Goal: Information Seeking & Learning: Learn about a topic

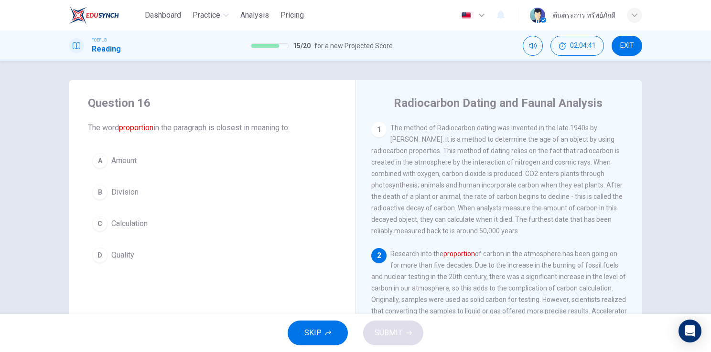
scroll to position [403, 0]
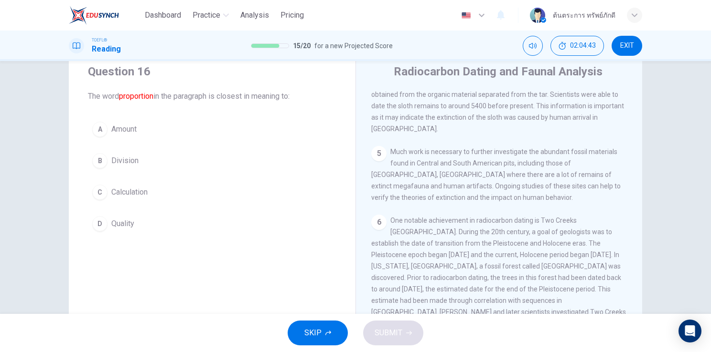
click at [315, 340] on span "SKIP" at bounding box center [312, 333] width 17 height 13
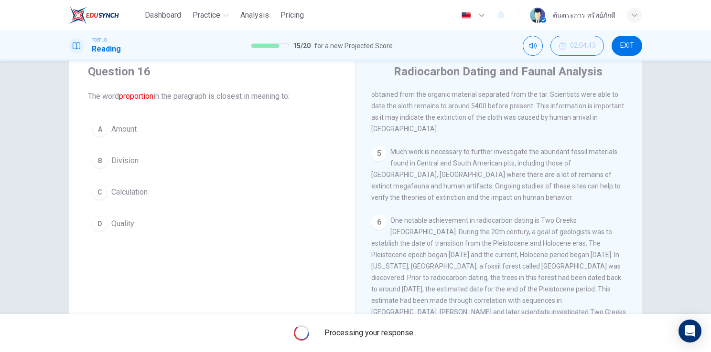
scroll to position [422, 0]
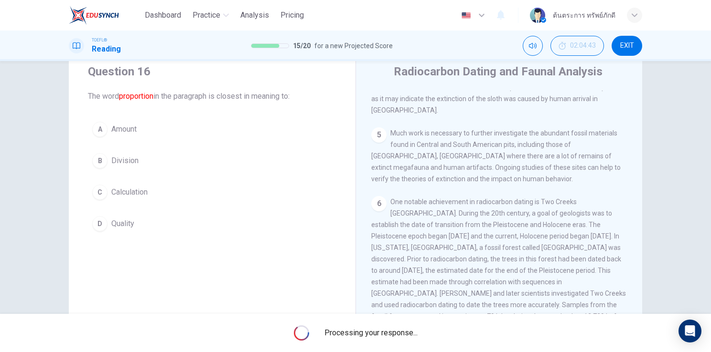
click at [489, 226] on span "One notable achievement in radiocarbon dating is Two Creeks Fossil Forest. Duri…" at bounding box center [498, 276] width 255 height 157
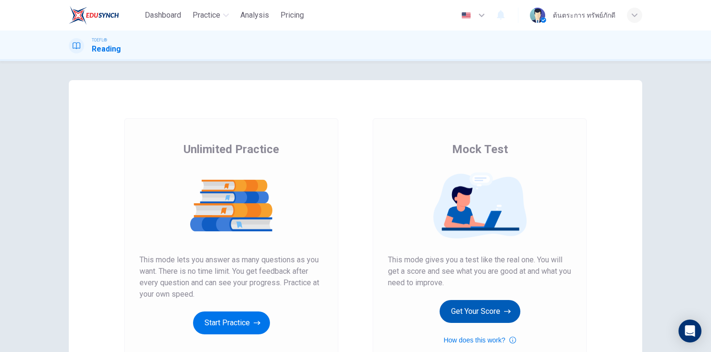
click at [477, 308] on button "Get Your Score" at bounding box center [479, 311] width 81 height 23
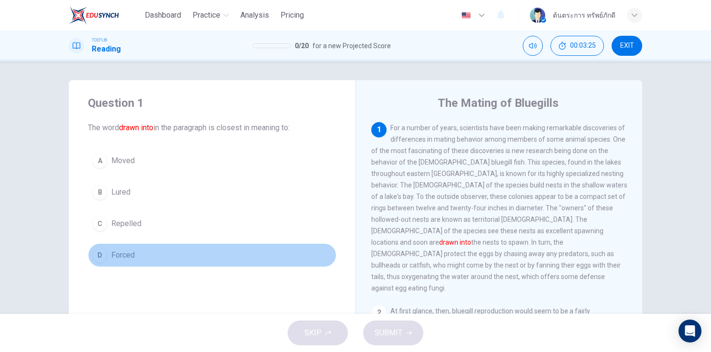
click at [134, 257] on button "D Forced" at bounding box center [212, 256] width 248 height 24
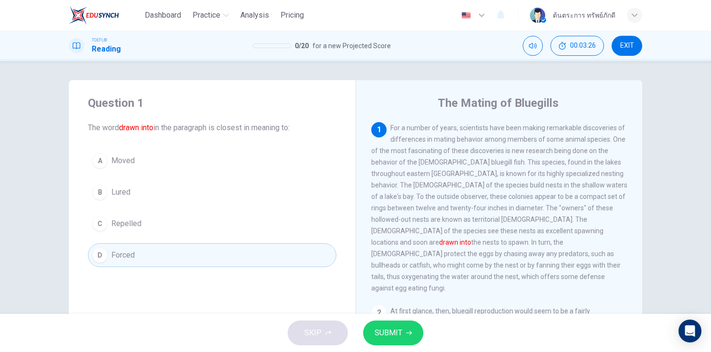
click at [380, 324] on button "SUBMIT" at bounding box center [393, 333] width 60 height 25
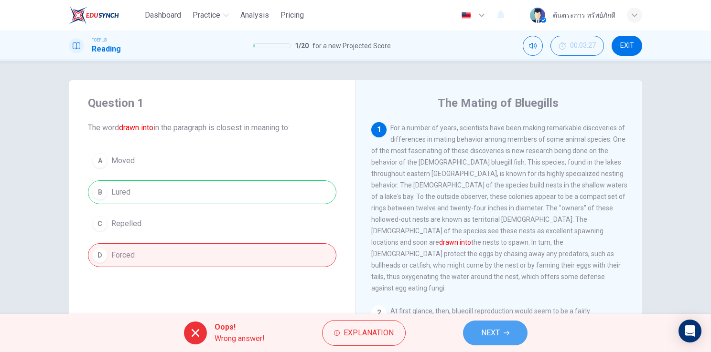
click at [497, 330] on span "NEXT" at bounding box center [490, 333] width 19 height 13
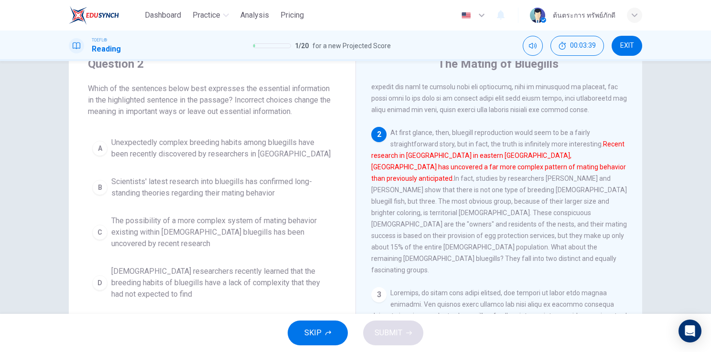
scroll to position [40, 0]
click at [232, 231] on span "The possibility of a more complex system of mating behavior existing within mal…" at bounding box center [221, 232] width 221 height 34
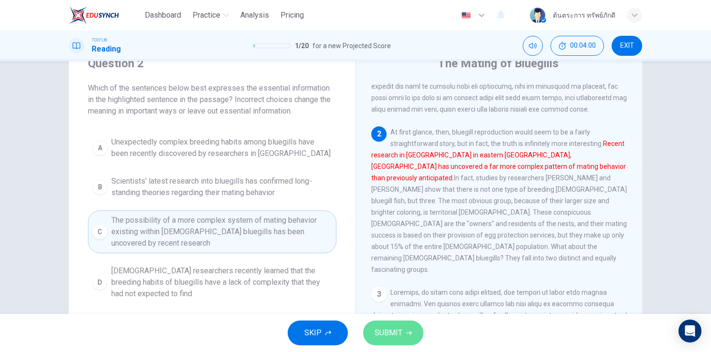
click at [398, 341] on button "SUBMIT" at bounding box center [393, 333] width 60 height 25
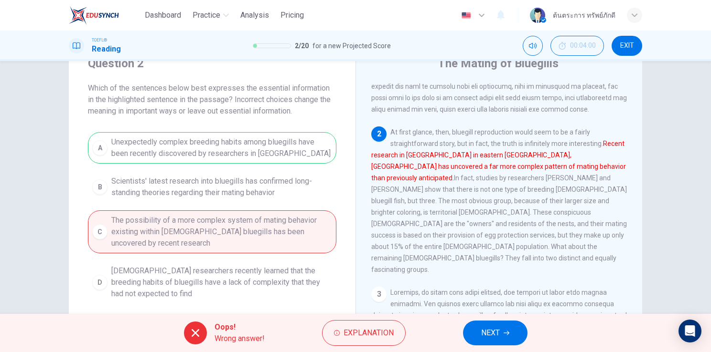
click at [491, 343] on button "NEXT" at bounding box center [495, 333] width 64 height 25
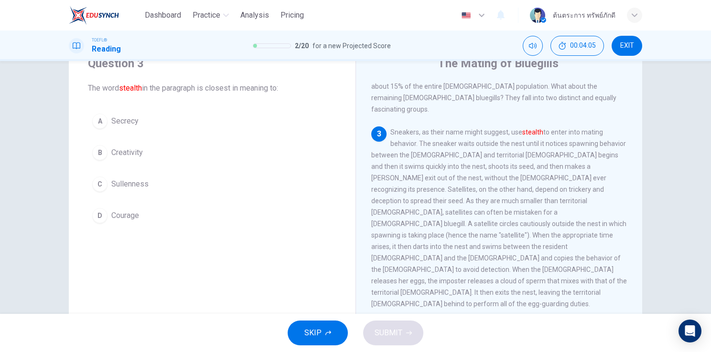
scroll to position [276, 0]
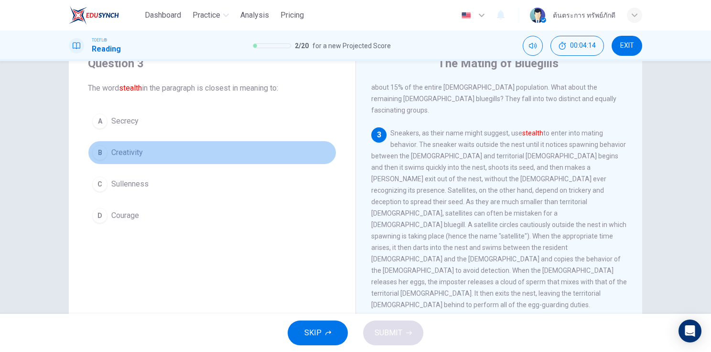
click at [138, 152] on span "Creativity" at bounding box center [127, 152] width 32 height 11
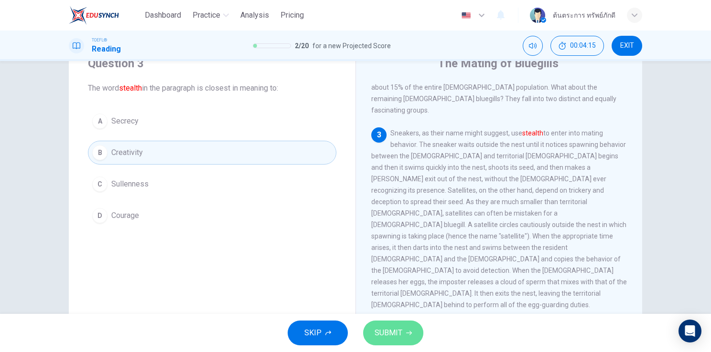
click at [392, 335] on span "SUBMIT" at bounding box center [388, 333] width 28 height 13
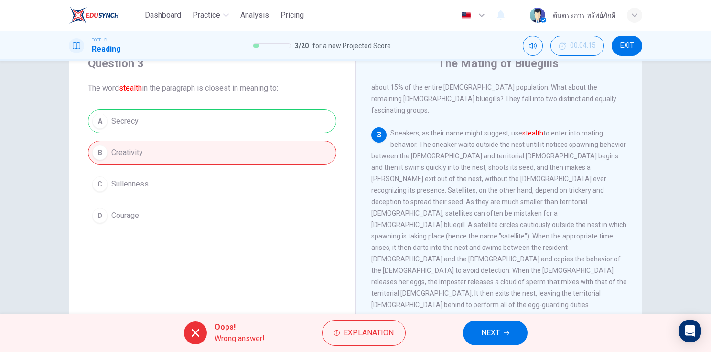
click at [504, 335] on icon "button" at bounding box center [506, 333] width 6 height 6
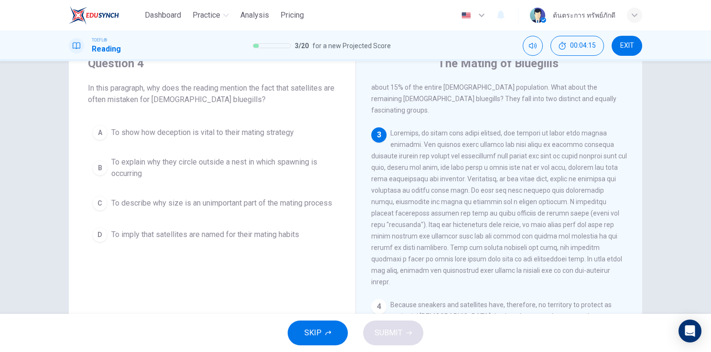
scroll to position [307, 0]
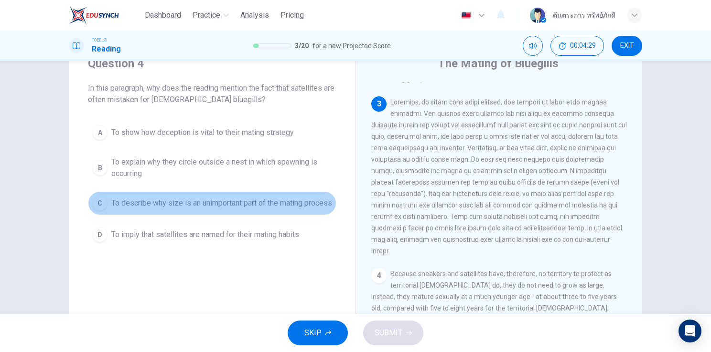
click at [208, 209] on span "To describe why size is an unimportant part of the mating process" at bounding box center [221, 203] width 221 height 11
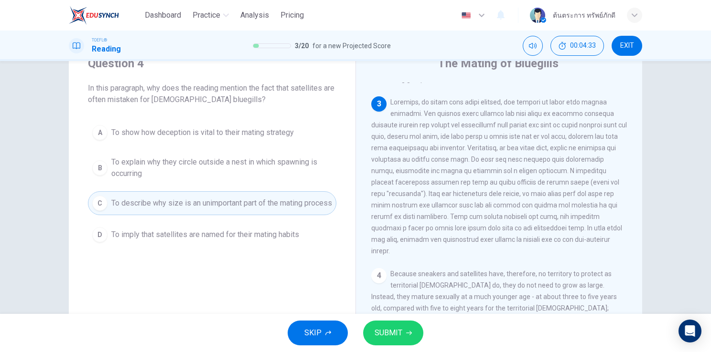
click at [209, 175] on span "To explain why they circle outside a nest in which spawning is occurring" at bounding box center [221, 168] width 221 height 23
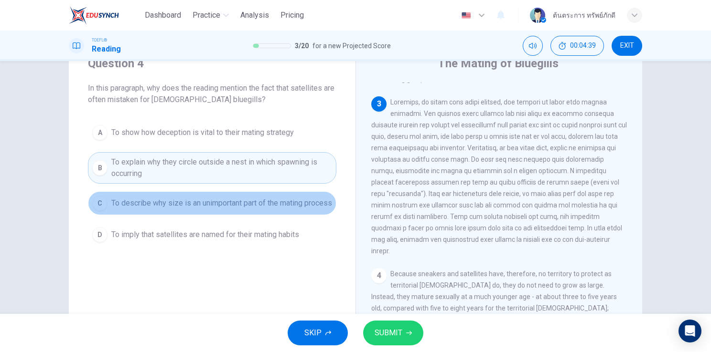
click at [211, 199] on span "To describe why size is an unimportant part of the mating process" at bounding box center [221, 203] width 221 height 11
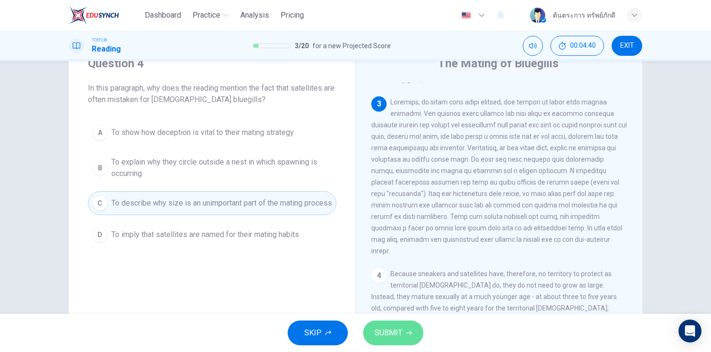
click at [411, 330] on button "SUBMIT" at bounding box center [393, 333] width 60 height 25
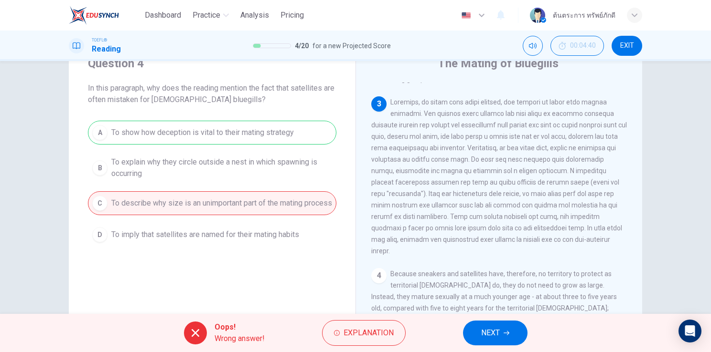
click at [498, 337] on span "NEXT" at bounding box center [490, 333] width 19 height 13
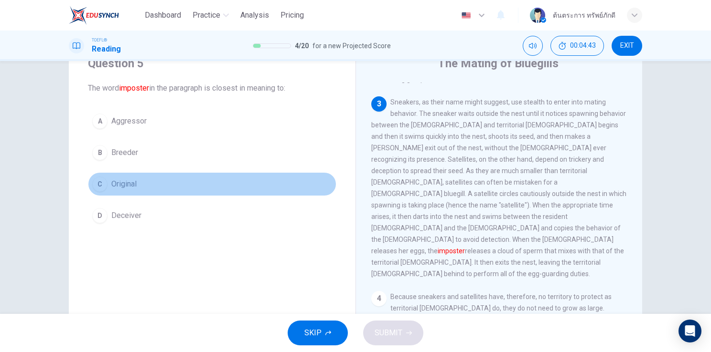
click at [128, 179] on span "Original" at bounding box center [123, 184] width 25 height 11
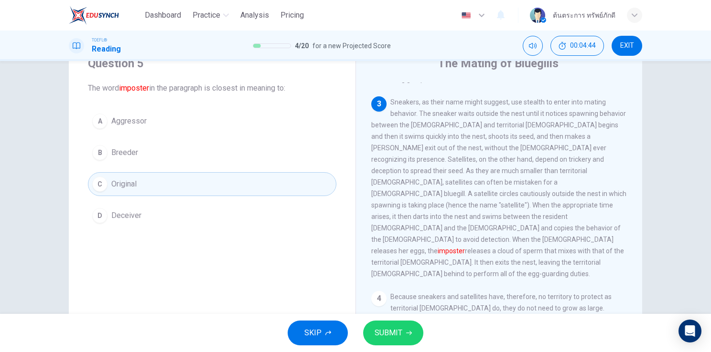
click at [385, 330] on span "SUBMIT" at bounding box center [388, 333] width 28 height 13
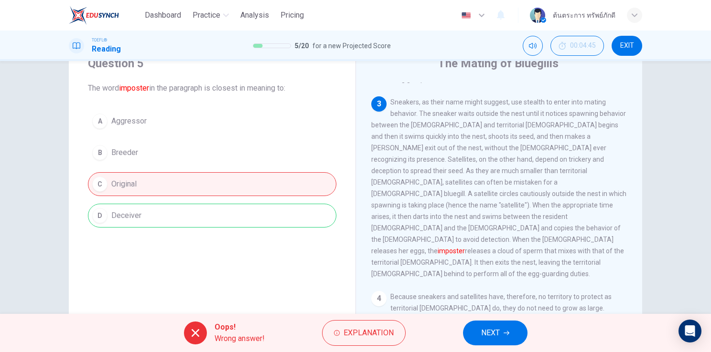
click at [501, 333] on button "NEXT" at bounding box center [495, 333] width 64 height 25
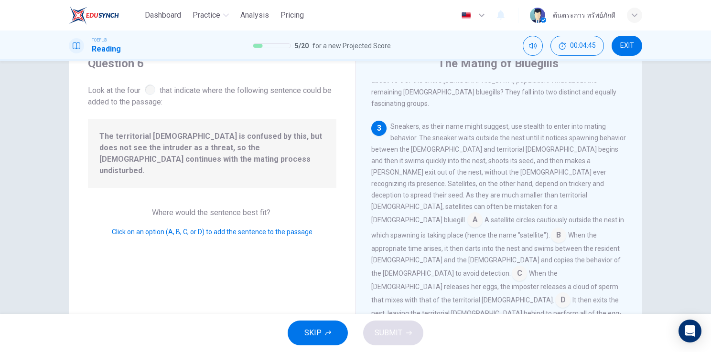
scroll to position [304, 0]
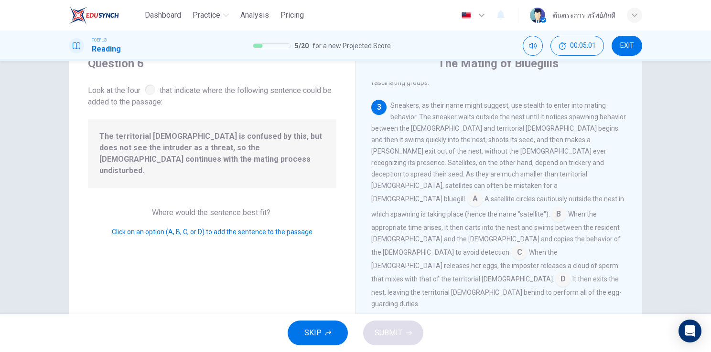
click at [570, 273] on input at bounding box center [562, 280] width 15 height 15
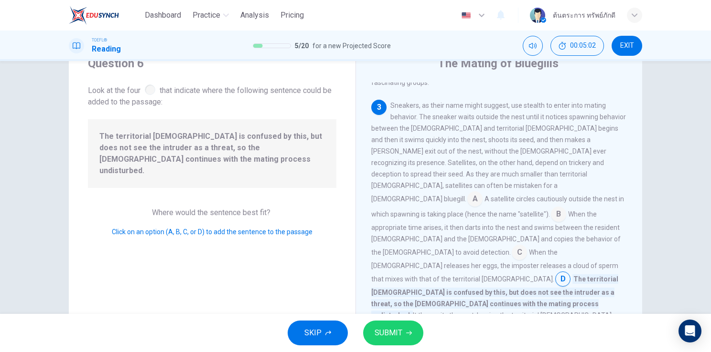
click at [383, 346] on div "SKIP SUBMIT" at bounding box center [355, 333] width 711 height 38
click at [382, 341] on button "SUBMIT" at bounding box center [393, 333] width 60 height 25
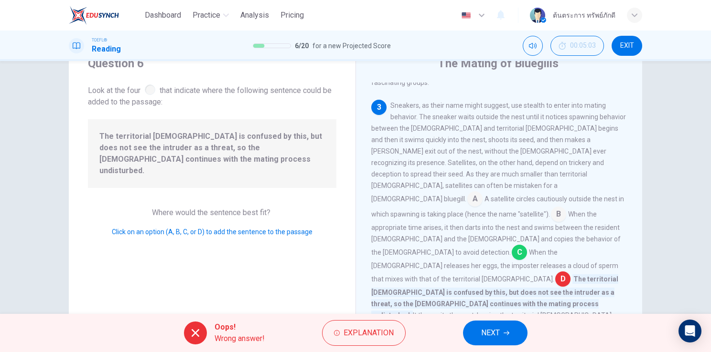
click at [506, 338] on button "NEXT" at bounding box center [495, 333] width 64 height 25
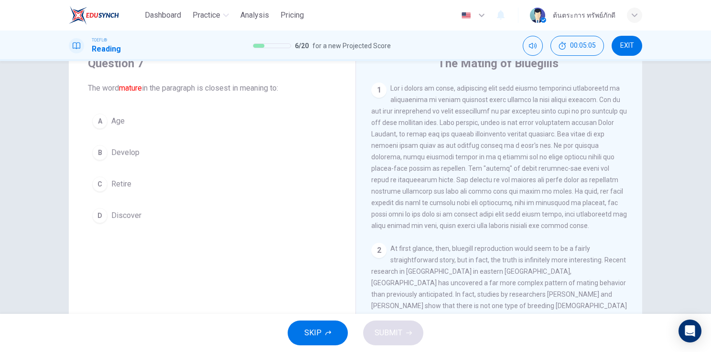
click at [148, 152] on button "B Develop" at bounding box center [212, 153] width 248 height 24
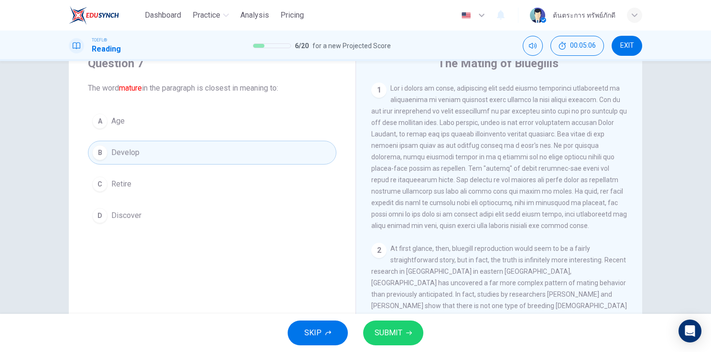
click at [158, 190] on button "C Retire" at bounding box center [212, 184] width 248 height 24
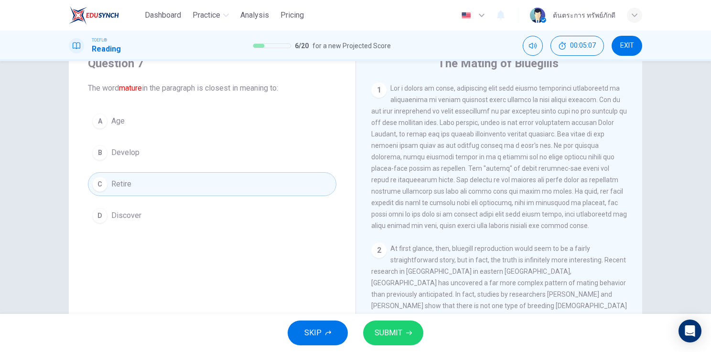
click at [146, 219] on button "D Discover" at bounding box center [212, 216] width 248 height 24
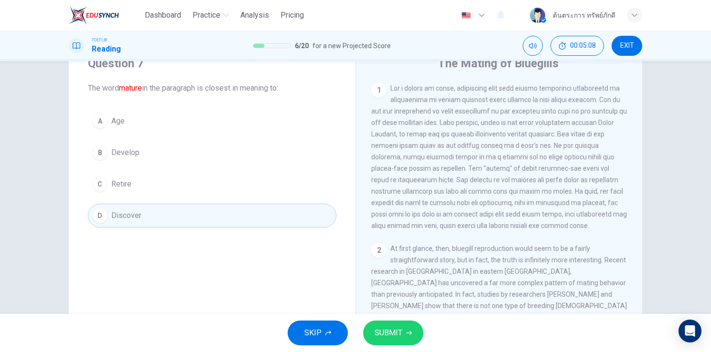
click at [384, 337] on span "SUBMIT" at bounding box center [388, 333] width 28 height 13
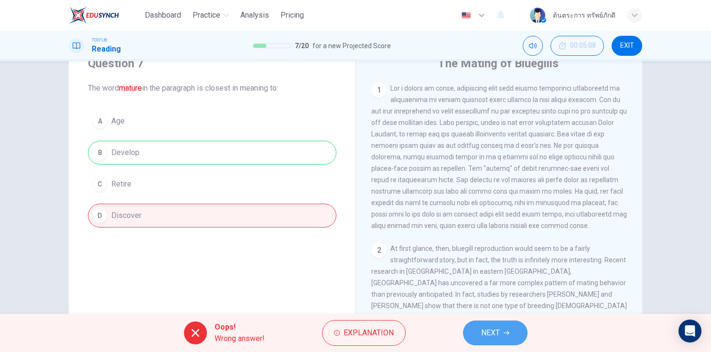
click at [508, 330] on icon "button" at bounding box center [506, 333] width 6 height 6
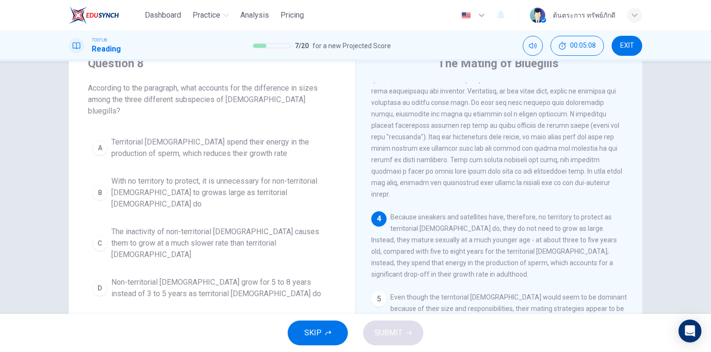
scroll to position [364, 0]
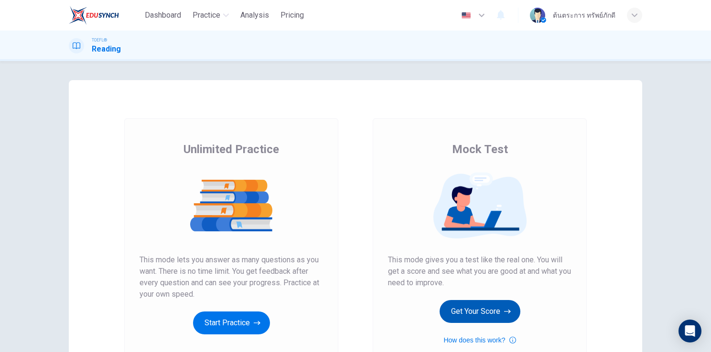
click at [485, 312] on button "Get Your Score" at bounding box center [479, 311] width 81 height 23
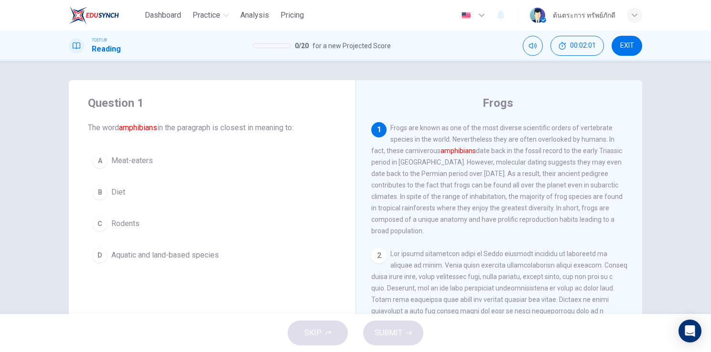
click at [201, 254] on span "Aquatic and land-based species" at bounding box center [164, 255] width 107 height 11
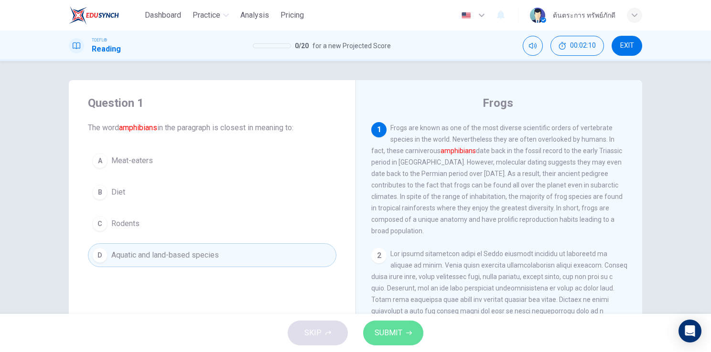
click at [408, 334] on icon "button" at bounding box center [409, 333] width 6 height 6
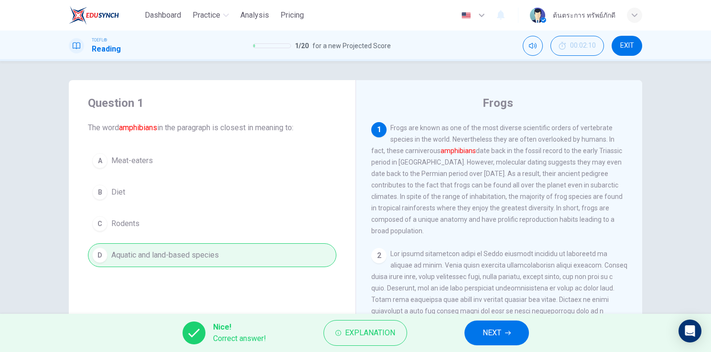
click at [485, 338] on span "NEXT" at bounding box center [491, 333] width 19 height 13
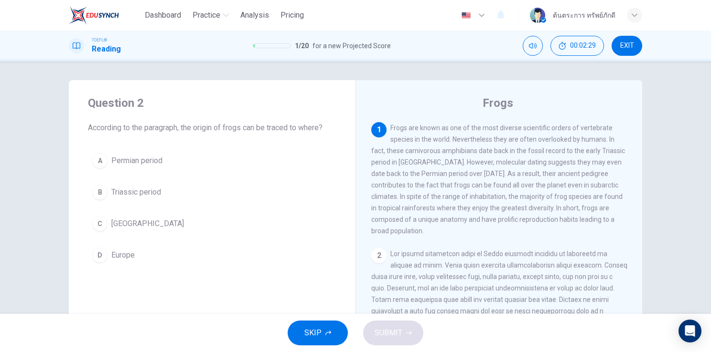
click at [147, 193] on span "Triassic period" at bounding box center [136, 192] width 50 height 11
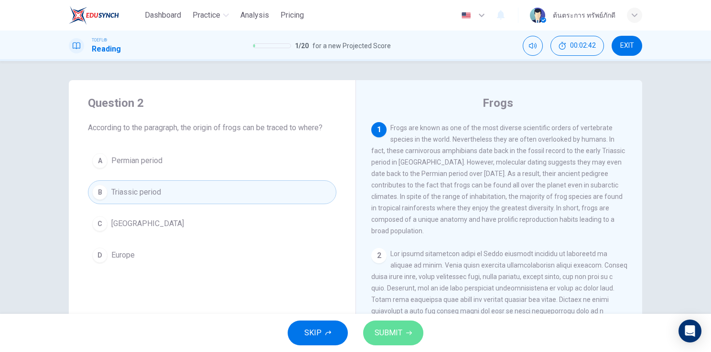
click at [397, 338] on span "SUBMIT" at bounding box center [388, 333] width 28 height 13
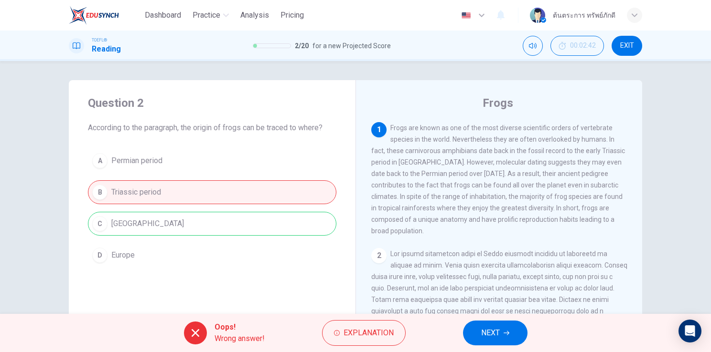
click at [490, 336] on span "NEXT" at bounding box center [490, 333] width 19 height 13
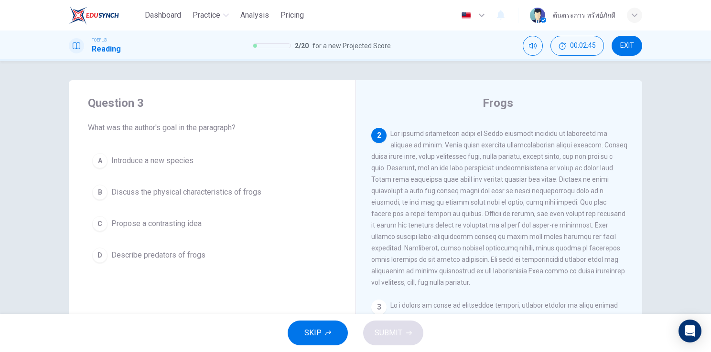
scroll to position [120, 0]
click at [177, 195] on span "Discuss the physical characteristics of frogs" at bounding box center [186, 192] width 150 height 11
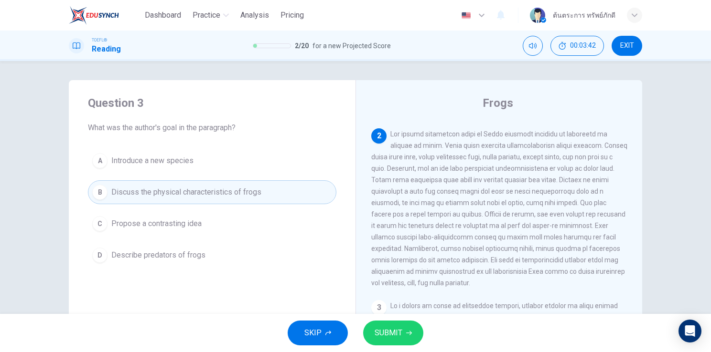
click at [288, 246] on button "D Describe predators of frogs" at bounding box center [212, 256] width 248 height 24
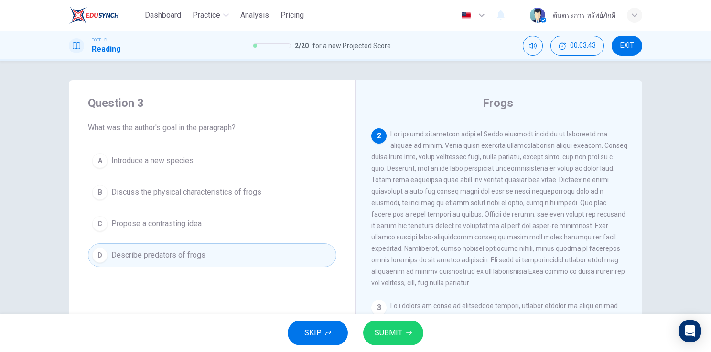
click at [261, 196] on button "B Discuss the physical characteristics of frogs" at bounding box center [212, 193] width 248 height 24
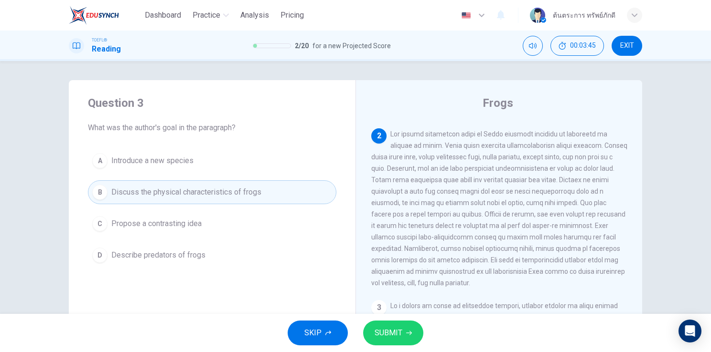
click at [409, 332] on icon "button" at bounding box center [409, 333] width 6 height 6
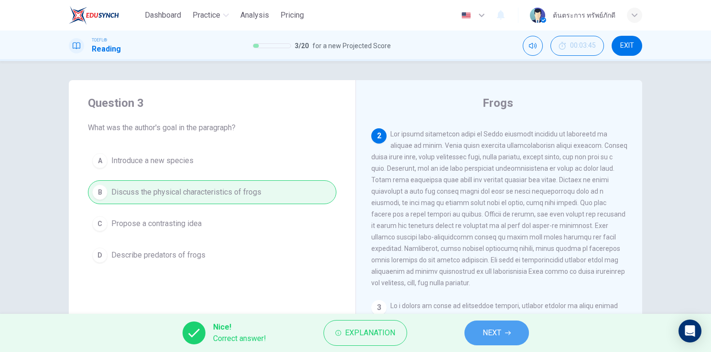
click at [499, 335] on span "NEXT" at bounding box center [491, 333] width 19 height 13
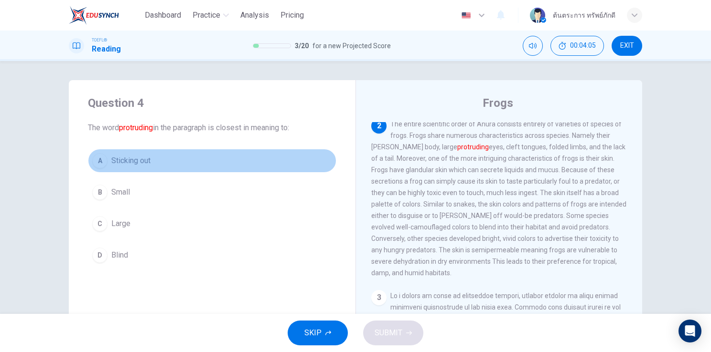
click at [157, 163] on button "A Sticking out" at bounding box center [212, 161] width 248 height 24
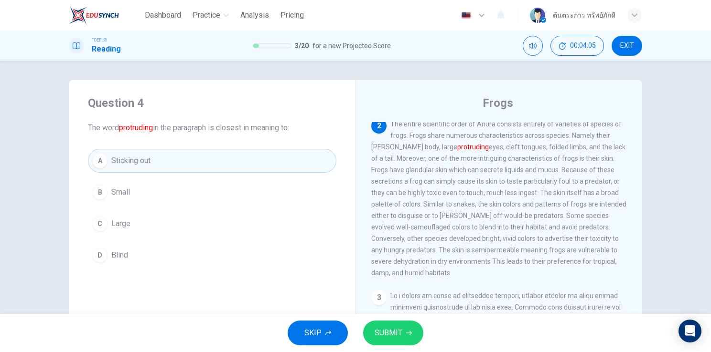
click at [385, 343] on button "SUBMIT" at bounding box center [393, 333] width 60 height 25
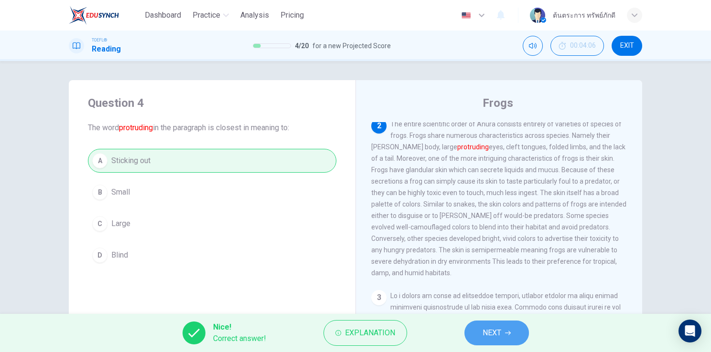
click at [506, 332] on icon "button" at bounding box center [508, 333] width 6 height 6
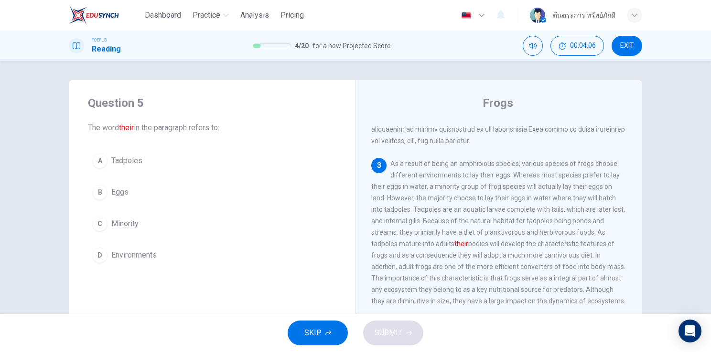
scroll to position [270, 0]
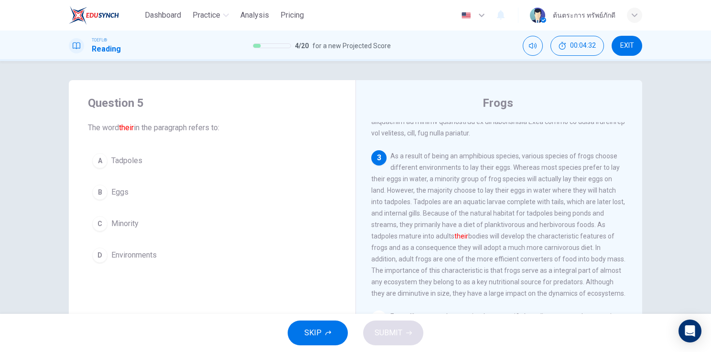
drag, startPoint x: 399, startPoint y: 224, endPoint x: 436, endPoint y: 228, distance: 37.0
click at [436, 228] on div "3 As a result of being an amphibious species, various species of frogs choose d…" at bounding box center [499, 224] width 256 height 149
click at [150, 160] on button "A Tadpoles" at bounding box center [212, 161] width 248 height 24
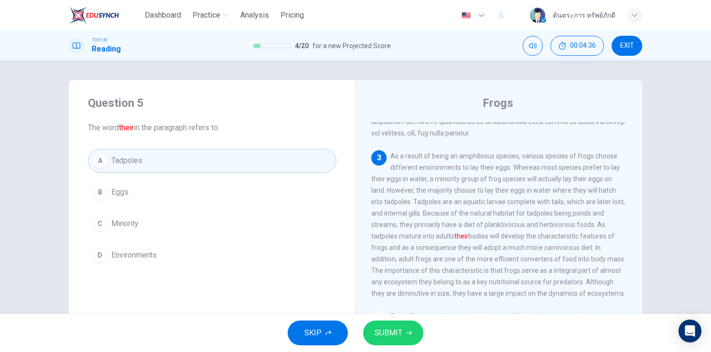
click at [394, 319] on div "SKIP SUBMIT" at bounding box center [355, 333] width 711 height 38
click at [395, 328] on span "SUBMIT" at bounding box center [388, 333] width 28 height 13
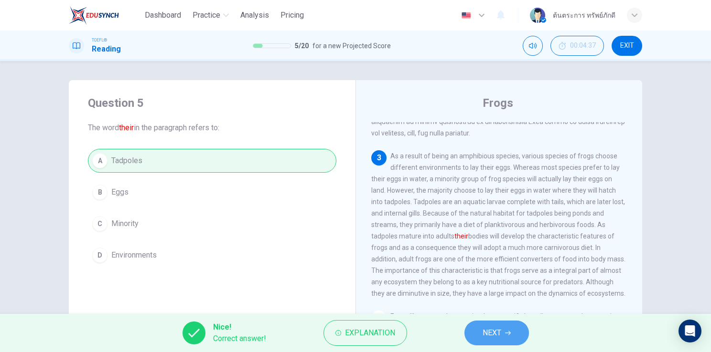
click at [510, 334] on icon "button" at bounding box center [508, 333] width 6 height 4
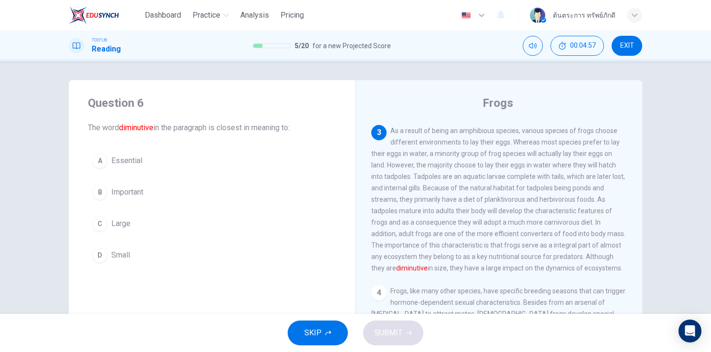
click at [134, 251] on button "D Small" at bounding box center [212, 256] width 248 height 24
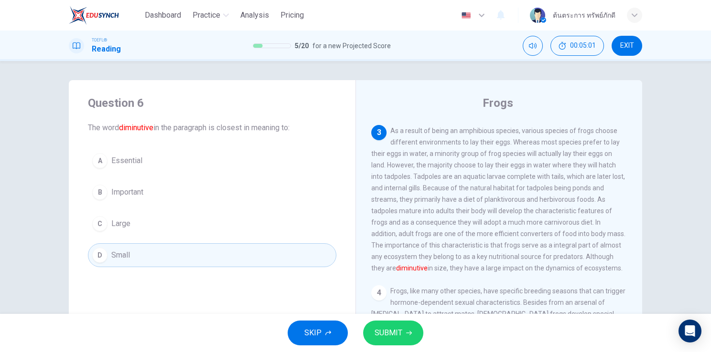
click at [405, 327] on button "SUBMIT" at bounding box center [393, 333] width 60 height 25
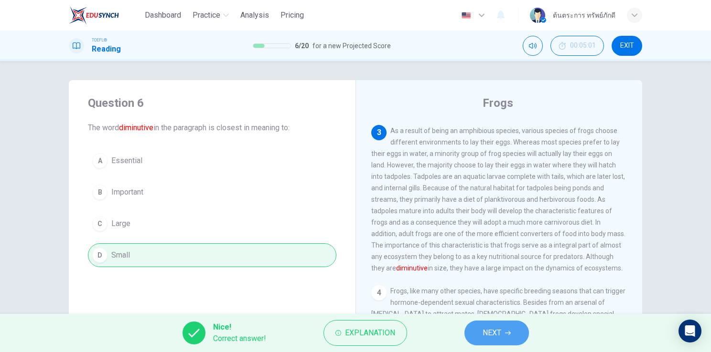
click at [495, 337] on span "NEXT" at bounding box center [491, 333] width 19 height 13
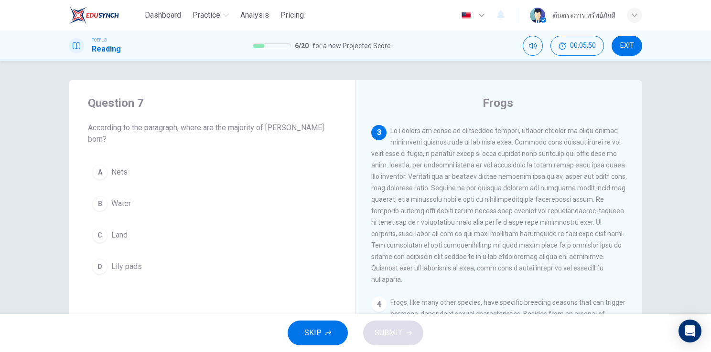
click at [135, 194] on button "B Water" at bounding box center [212, 204] width 248 height 24
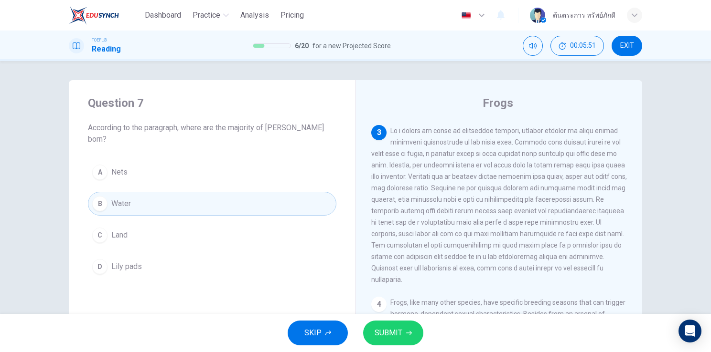
click at [392, 334] on span "SUBMIT" at bounding box center [388, 333] width 28 height 13
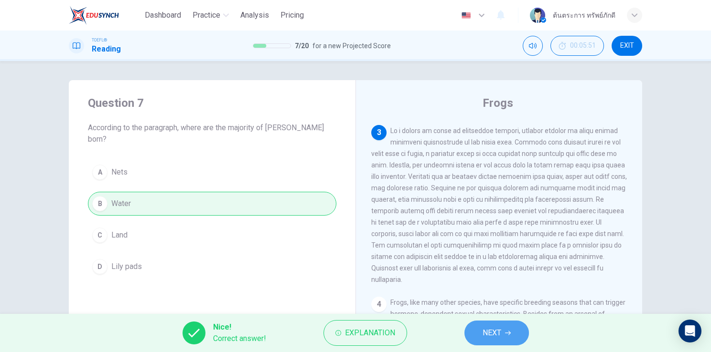
click at [501, 327] on button "NEXT" at bounding box center [496, 333] width 64 height 25
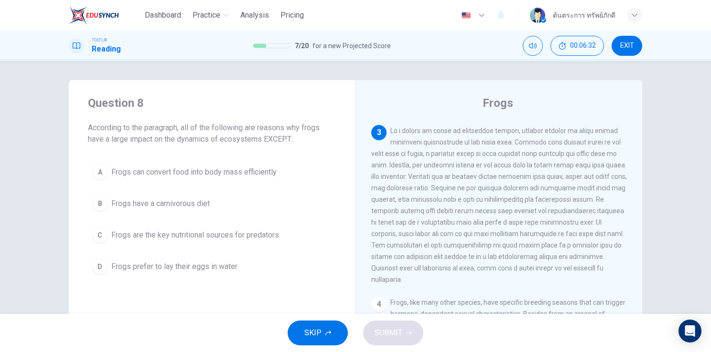
drag, startPoint x: 588, startPoint y: 223, endPoint x: 526, endPoint y: 226, distance: 62.2
click at [526, 226] on span at bounding box center [499, 205] width 256 height 157
click at [180, 244] on button "C Frogs are the key nutritional sources for predators" at bounding box center [212, 236] width 248 height 24
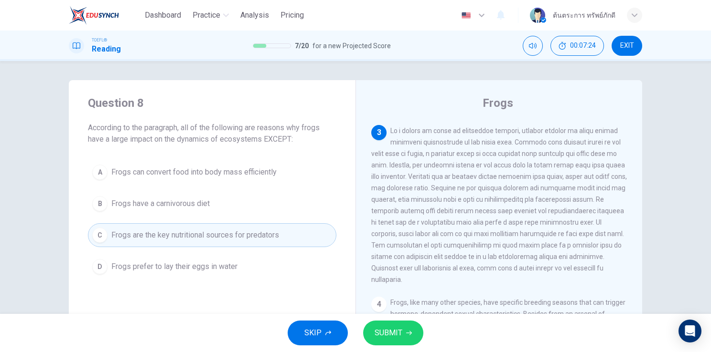
click at [387, 331] on span "SUBMIT" at bounding box center [388, 333] width 28 height 13
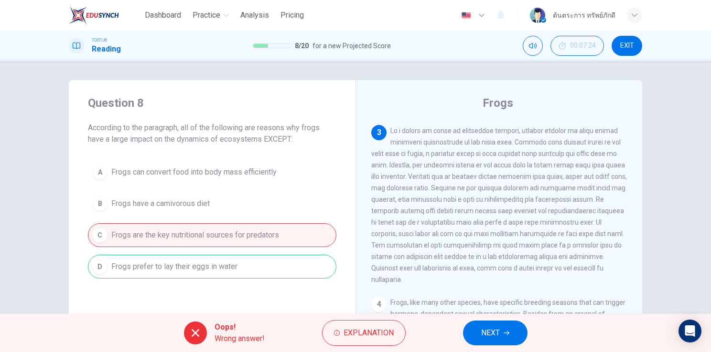
click at [484, 335] on span "NEXT" at bounding box center [490, 333] width 19 height 13
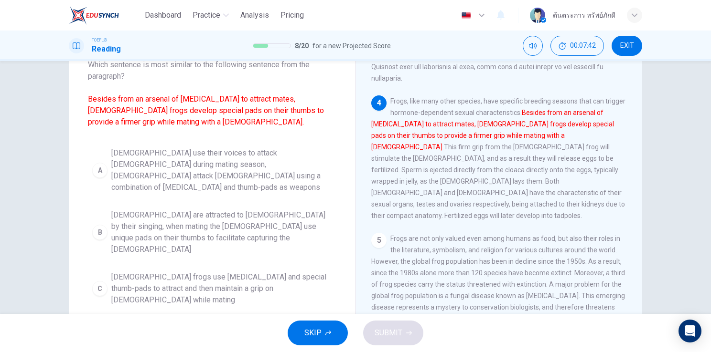
scroll to position [64, 0]
click at [222, 169] on span "Males use their voices to attack females during mating season, males attack fem…" at bounding box center [221, 170] width 221 height 46
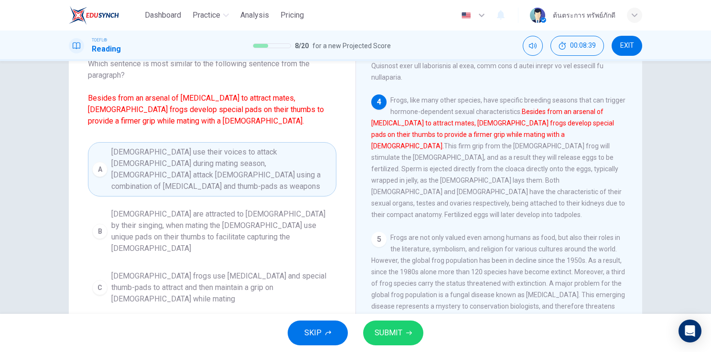
click at [381, 323] on button "SUBMIT" at bounding box center [393, 333] width 60 height 25
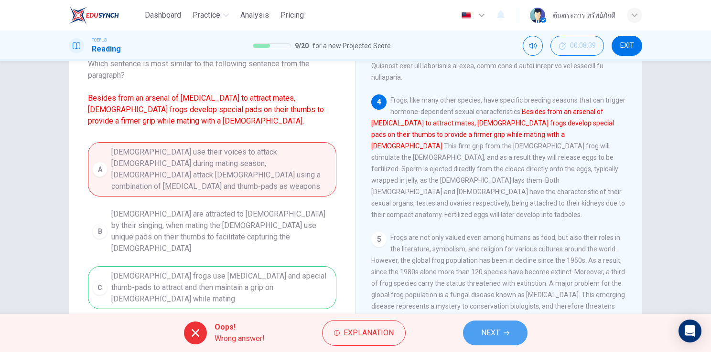
click at [506, 335] on icon "button" at bounding box center [506, 333] width 6 height 6
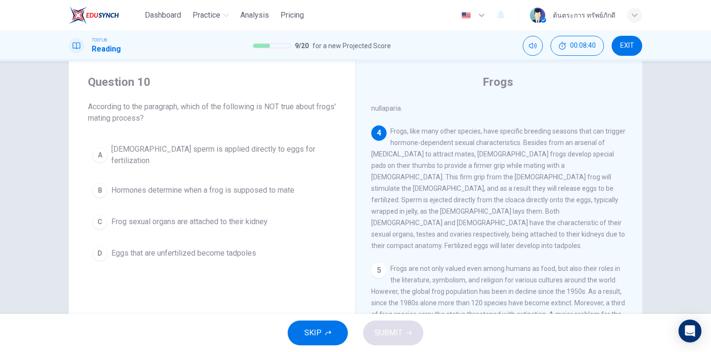
scroll to position [21, 0]
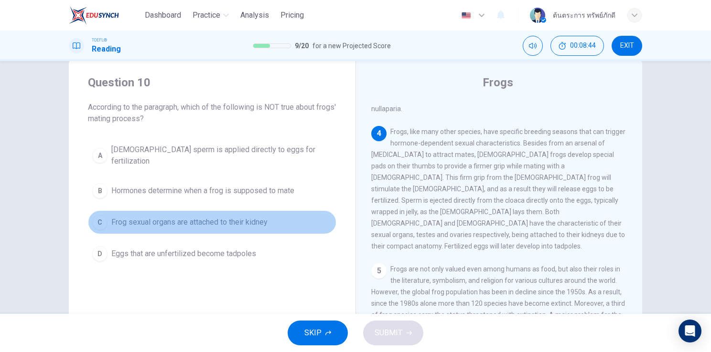
click at [166, 221] on button "C Frog sexual organs are attached to their kidney" at bounding box center [212, 223] width 248 height 24
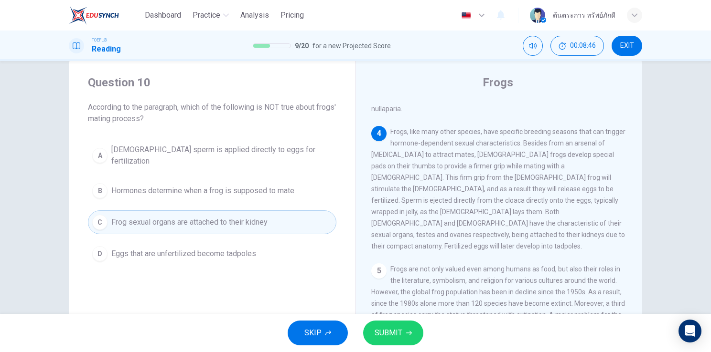
click at [368, 321] on div "SKIP SUBMIT" at bounding box center [355, 333] width 711 height 38
click at [375, 328] on span "SUBMIT" at bounding box center [388, 333] width 28 height 13
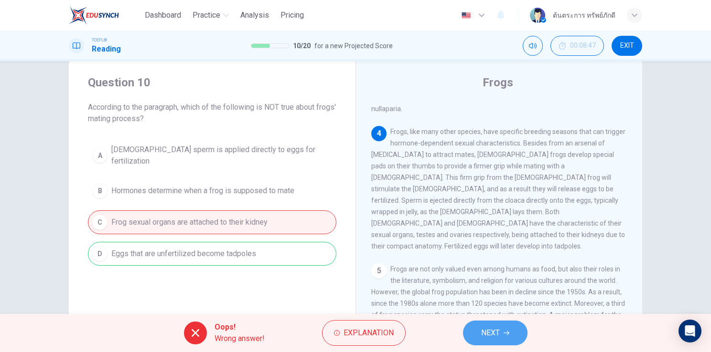
click at [497, 336] on span "NEXT" at bounding box center [490, 333] width 19 height 13
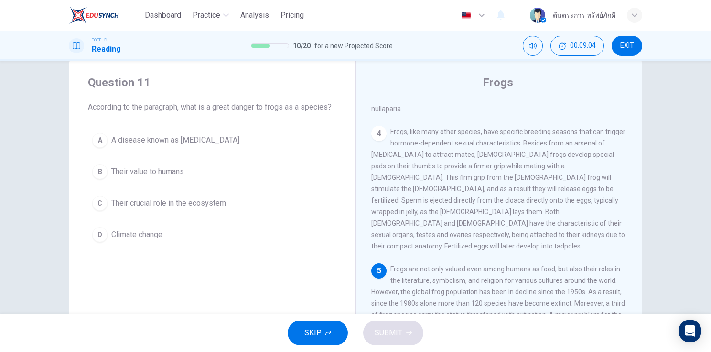
click at [161, 145] on span "A disease known as chytridiomycosis" at bounding box center [175, 140] width 128 height 11
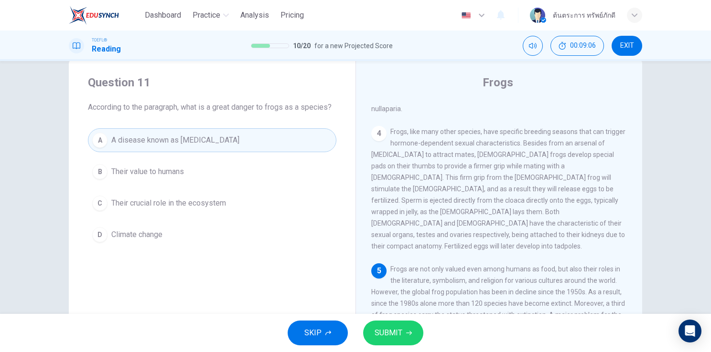
click at [394, 324] on button "SUBMIT" at bounding box center [393, 333] width 60 height 25
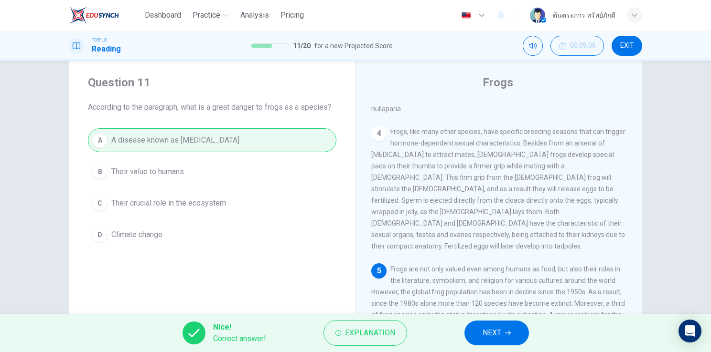
click at [493, 333] on span "NEXT" at bounding box center [491, 333] width 19 height 13
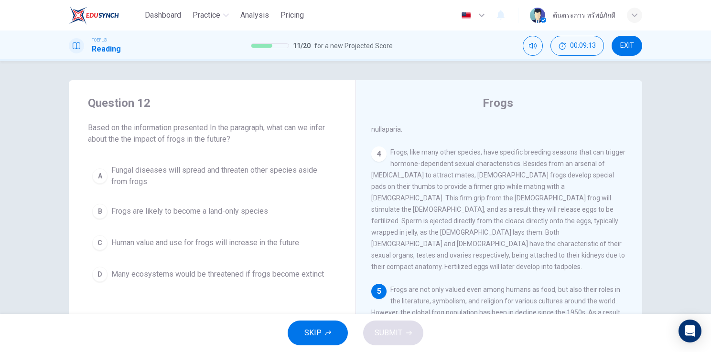
scroll to position [117, 0]
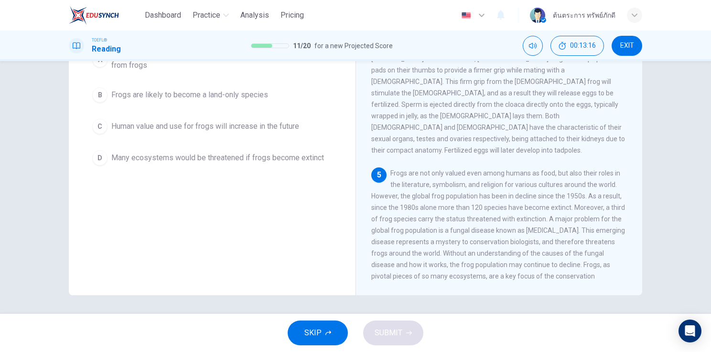
click at [490, 274] on div "1 Frogs are known as one of the most diverse scientific orders of vertebrate sp…" at bounding box center [505, 143] width 268 height 275
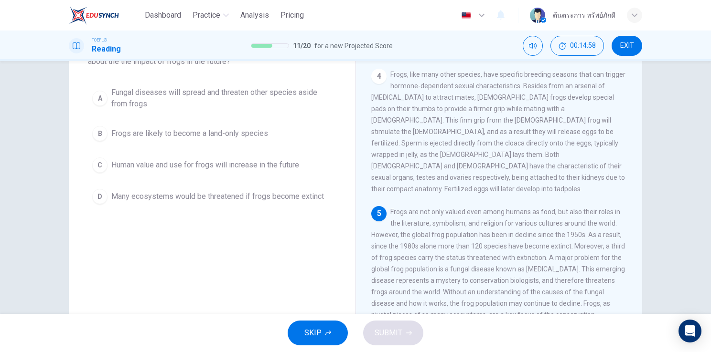
scroll to position [78, 0]
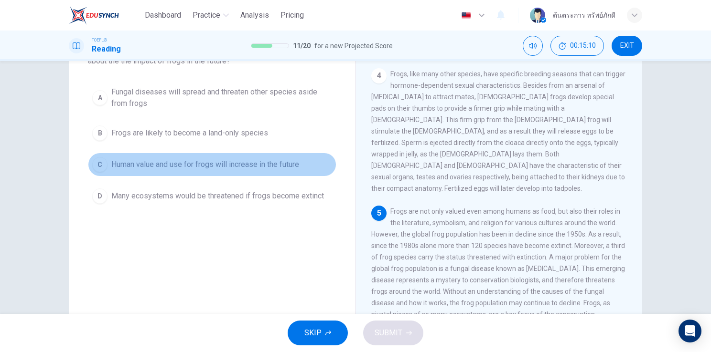
click at [262, 166] on span "Human value and use for frogs will increase in the future" at bounding box center [205, 164] width 188 height 11
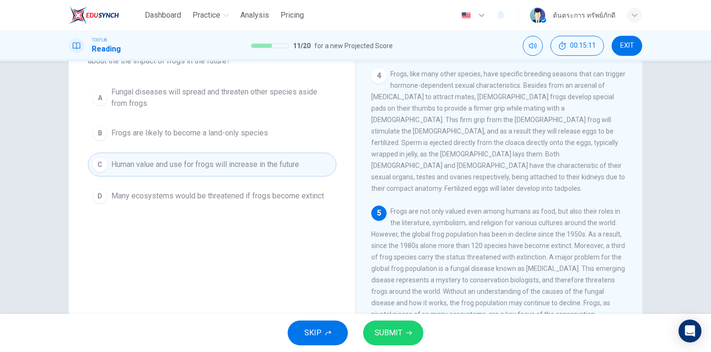
click at [399, 328] on span "SUBMIT" at bounding box center [388, 333] width 28 height 13
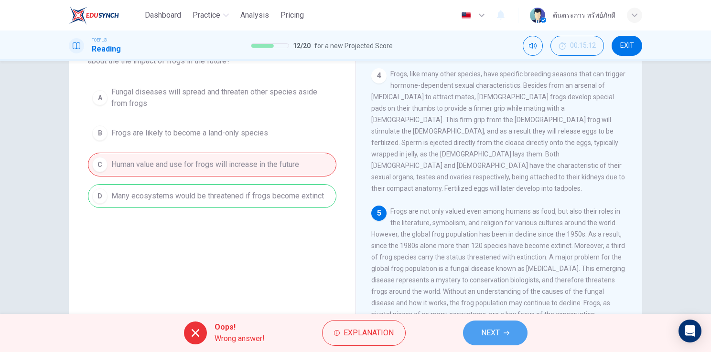
click at [494, 337] on span "NEXT" at bounding box center [490, 333] width 19 height 13
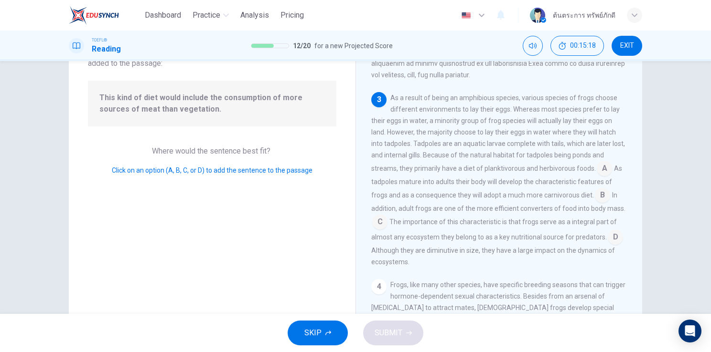
scroll to position [250, 0]
click at [598, 199] on input at bounding box center [602, 196] width 15 height 15
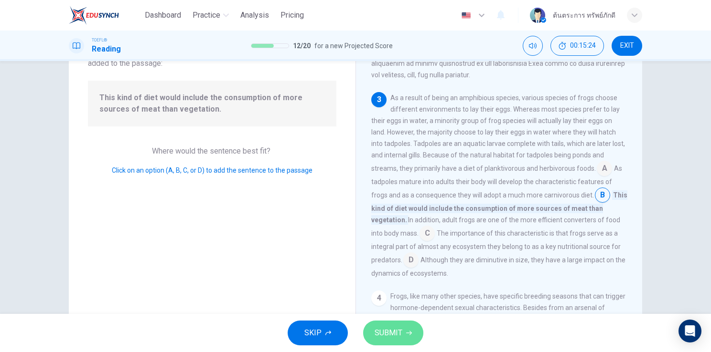
click at [382, 337] on span "SUBMIT" at bounding box center [388, 333] width 28 height 13
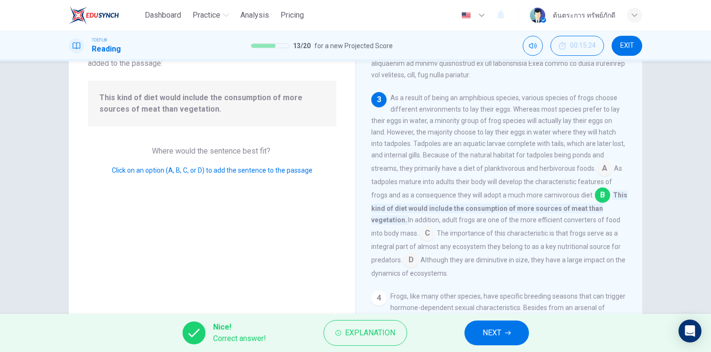
click at [502, 333] on button "NEXT" at bounding box center [496, 333] width 64 height 25
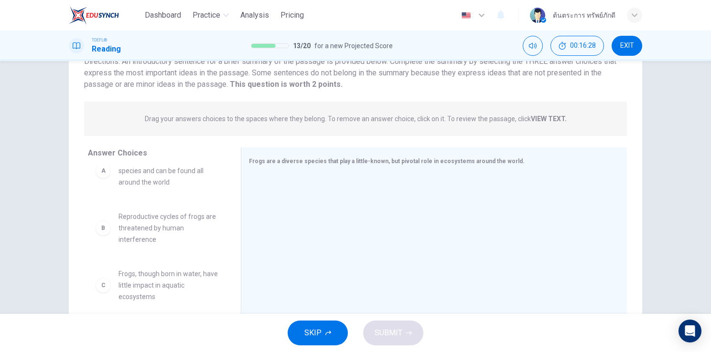
scroll to position [21, 0]
drag, startPoint x: 173, startPoint y: 238, endPoint x: 300, endPoint y: 219, distance: 128.5
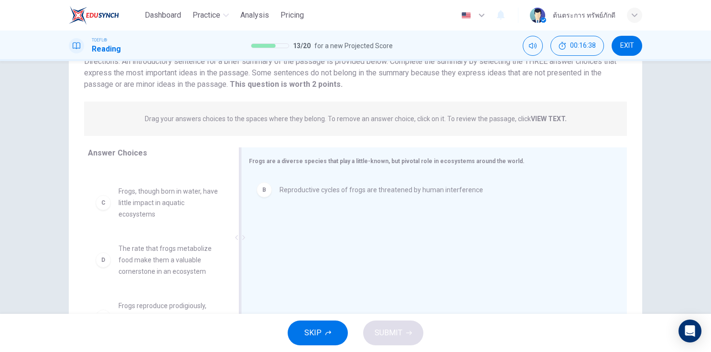
scroll to position [45, 0]
drag, startPoint x: 179, startPoint y: 199, endPoint x: 291, endPoint y: 213, distance: 113.1
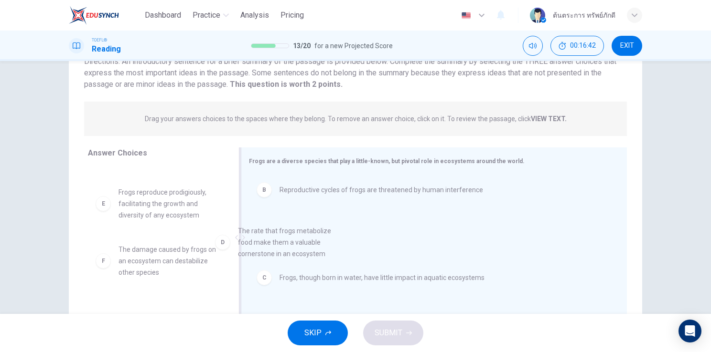
drag, startPoint x: 181, startPoint y: 219, endPoint x: 306, endPoint y: 261, distance: 131.4
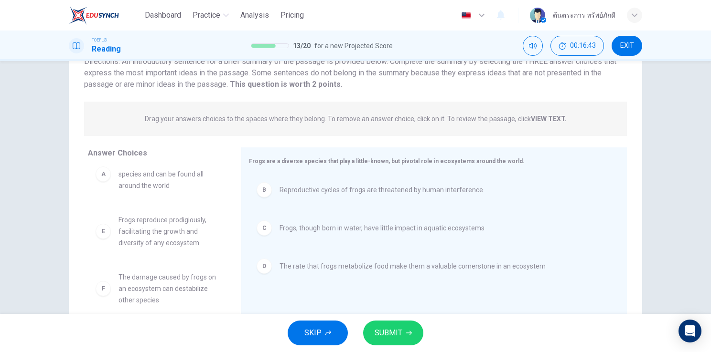
scroll to position [17, 0]
click at [395, 336] on span "SUBMIT" at bounding box center [388, 333] width 28 height 13
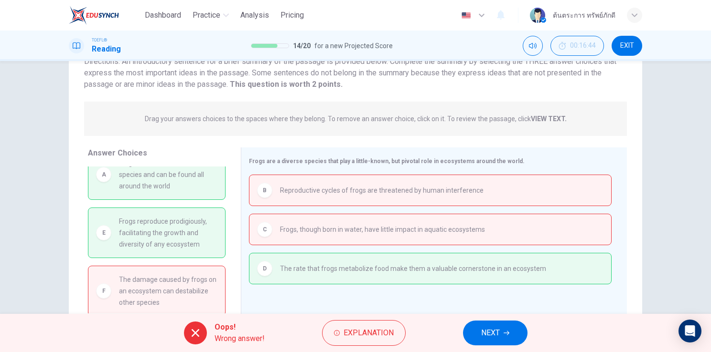
scroll to position [0, 0]
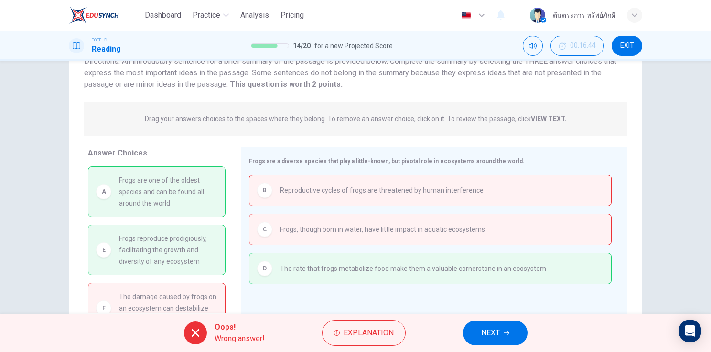
click at [495, 326] on button "NEXT" at bounding box center [495, 333] width 64 height 25
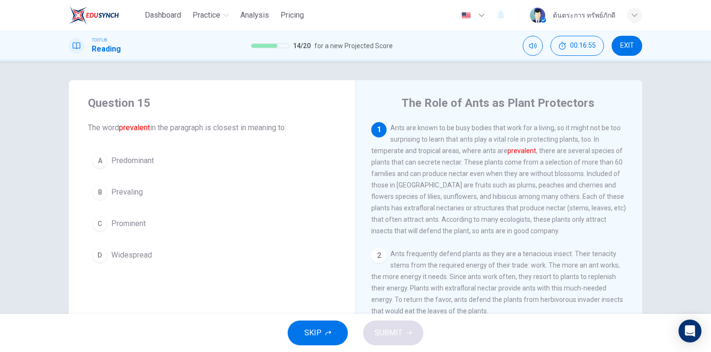
click at [138, 224] on span "Prominent" at bounding box center [128, 223] width 34 height 11
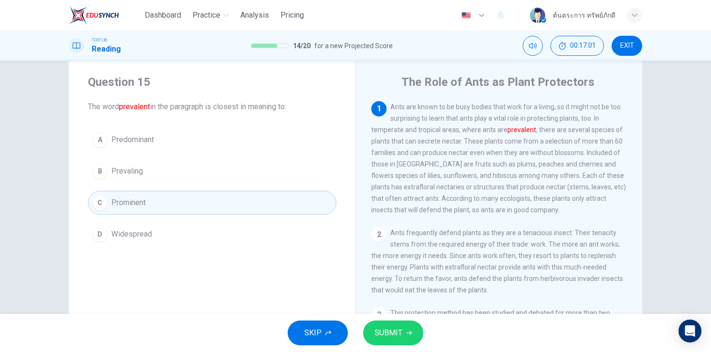
scroll to position [21, 0]
click at [151, 240] on button "D Widespread" at bounding box center [212, 235] width 248 height 24
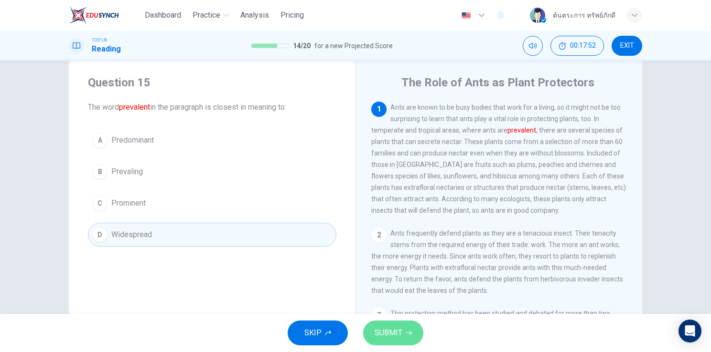
click at [394, 339] on span "SUBMIT" at bounding box center [388, 333] width 28 height 13
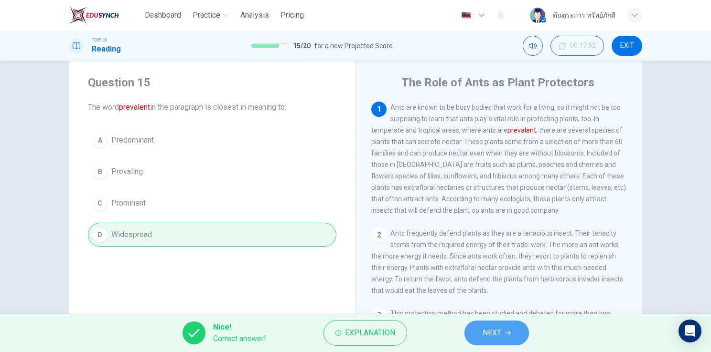
click at [475, 335] on button "NEXT" at bounding box center [496, 333] width 64 height 25
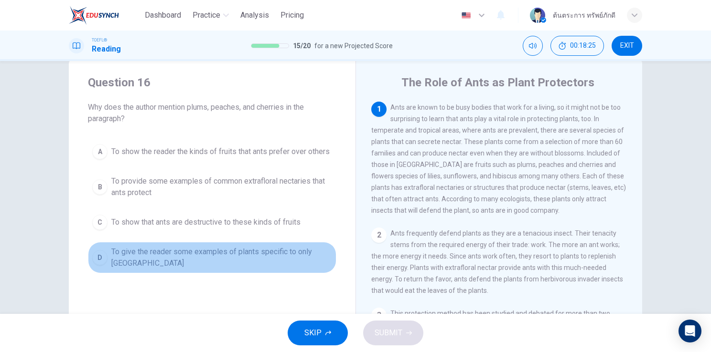
click at [248, 259] on span "To give the reader some examples of plants specific to only North America" at bounding box center [221, 257] width 221 height 23
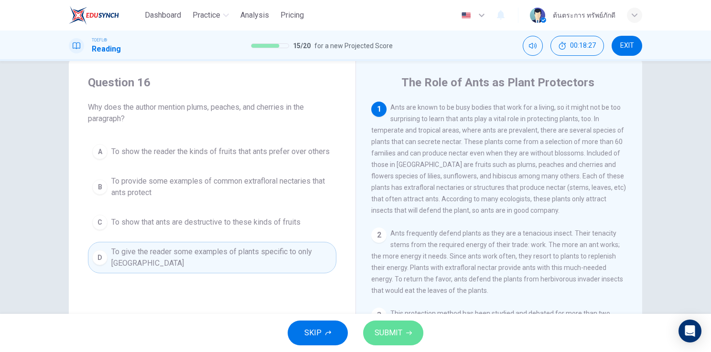
click at [397, 339] on span "SUBMIT" at bounding box center [388, 333] width 28 height 13
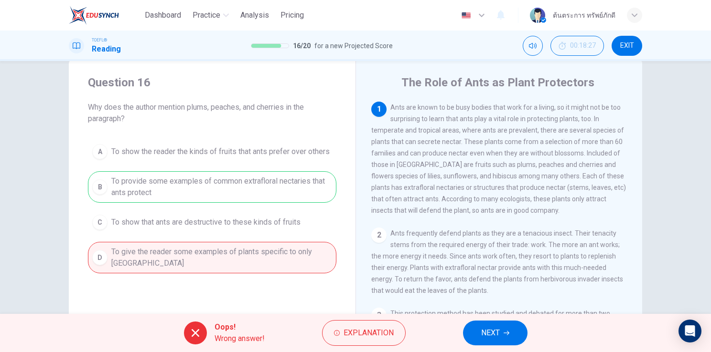
click at [484, 326] on button "NEXT" at bounding box center [495, 333] width 64 height 25
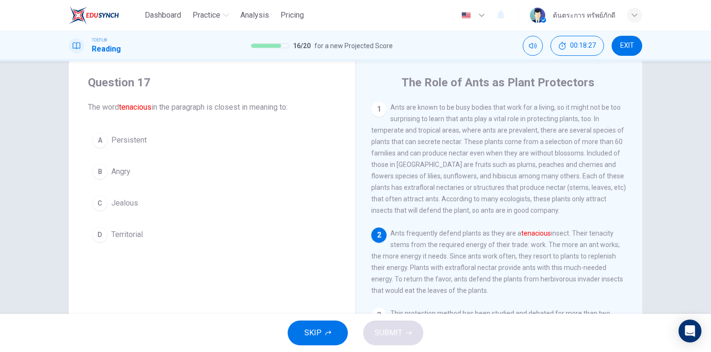
scroll to position [21, 0]
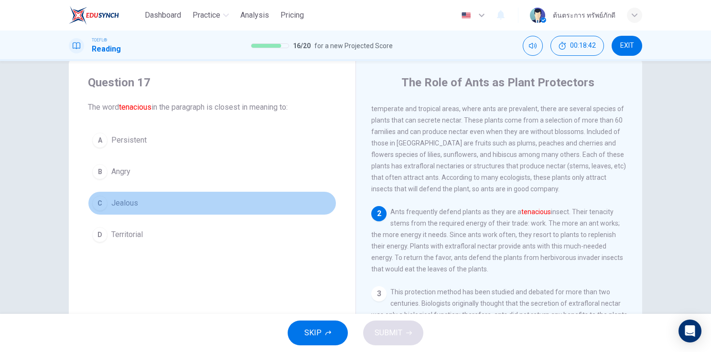
click at [141, 203] on button "C Jealous" at bounding box center [212, 204] width 248 height 24
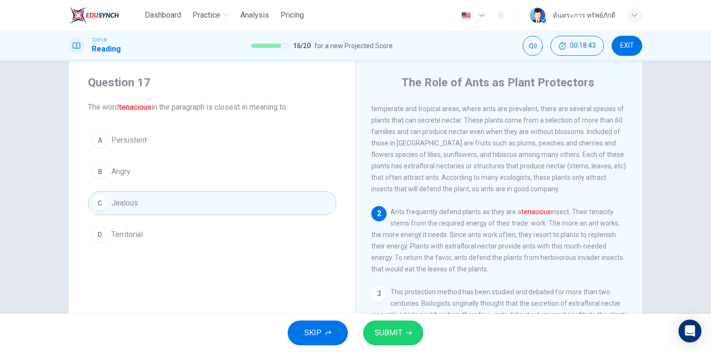
click at [386, 336] on span "SUBMIT" at bounding box center [388, 333] width 28 height 13
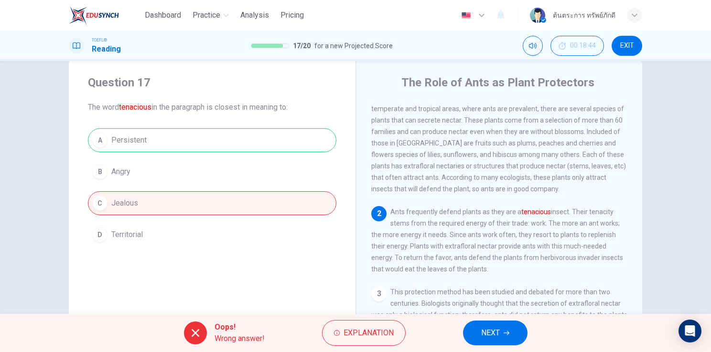
click at [493, 331] on span "NEXT" at bounding box center [490, 333] width 19 height 13
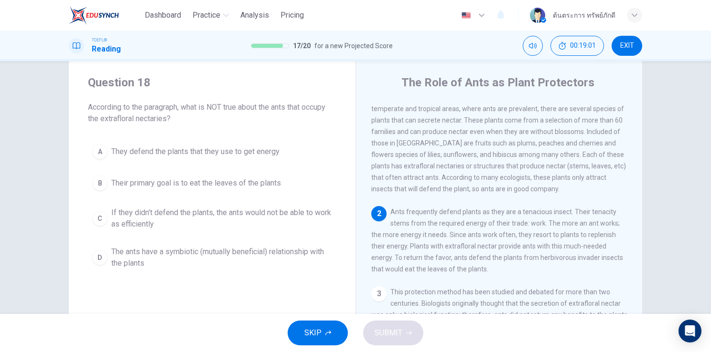
click at [632, 42] on span "EXIT" at bounding box center [627, 46] width 14 height 8
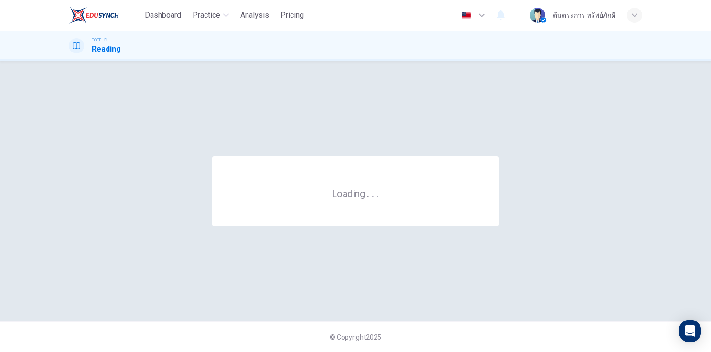
scroll to position [0, 0]
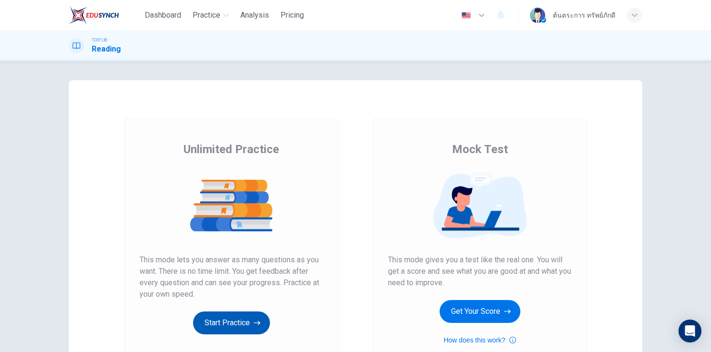
click at [250, 320] on button "Start Practice" at bounding box center [231, 323] width 77 height 23
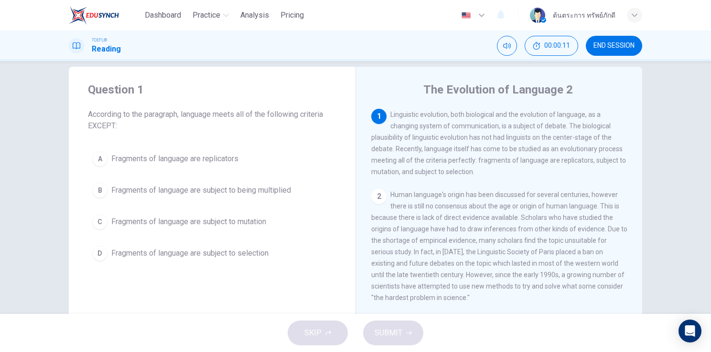
scroll to position [13, 0]
click at [266, 198] on button "B Fragments of language are subject to being multiplied" at bounding box center [212, 191] width 248 height 24
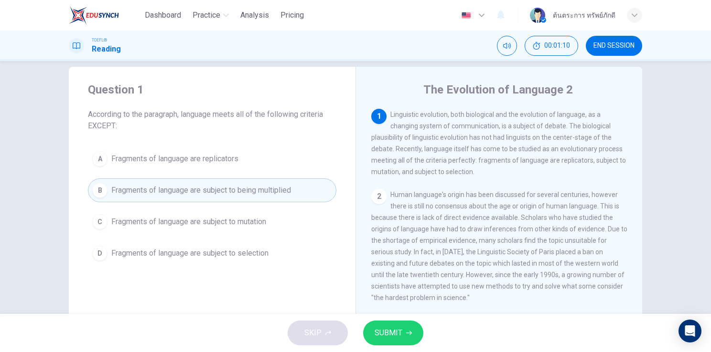
click at [395, 334] on span "SUBMIT" at bounding box center [388, 333] width 28 height 13
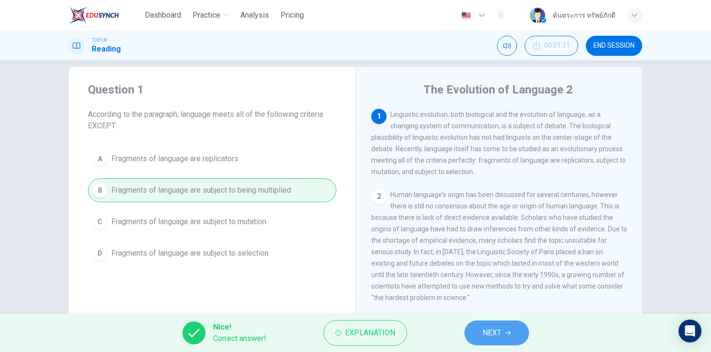
click at [485, 324] on button "NEXT" at bounding box center [496, 333] width 64 height 25
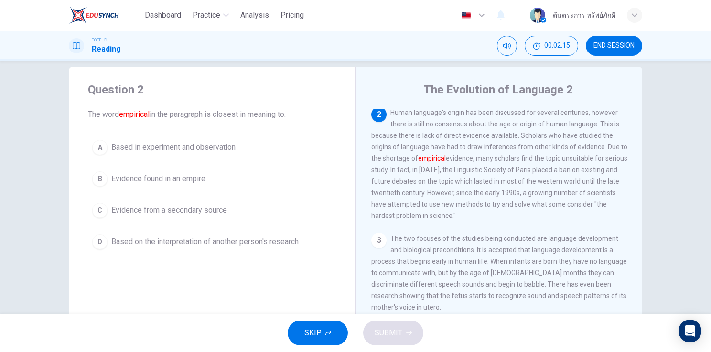
scroll to position [82, 0]
click at [181, 187] on button "B Evidence found in an empire" at bounding box center [212, 179] width 248 height 24
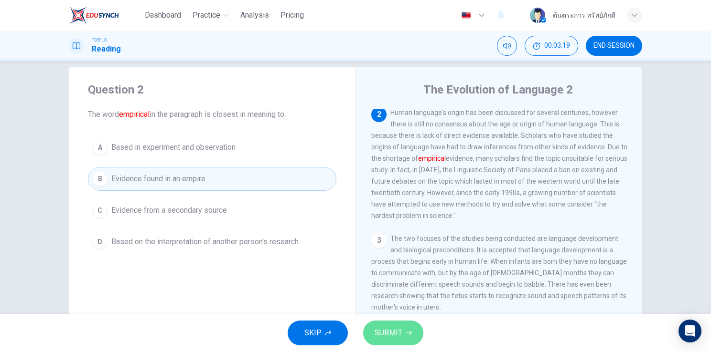
click at [389, 323] on button "SUBMIT" at bounding box center [393, 333] width 60 height 25
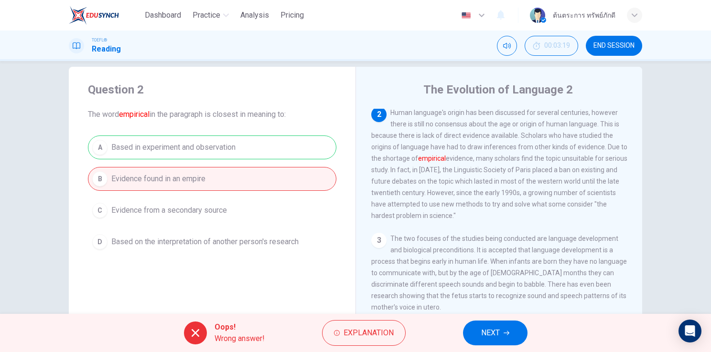
click at [509, 332] on icon "button" at bounding box center [506, 333] width 6 height 6
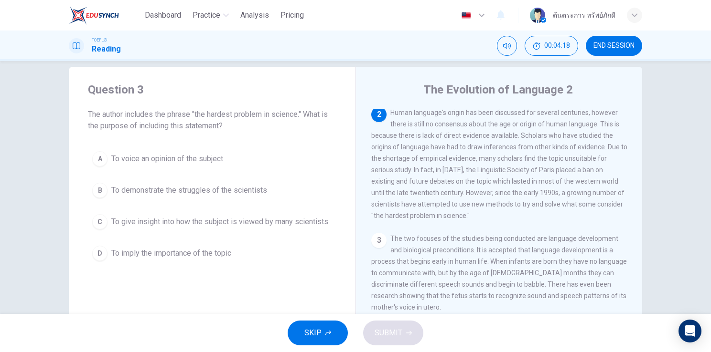
click at [231, 226] on span "To give insight into how the subject is viewed by many scientists" at bounding box center [219, 221] width 217 height 11
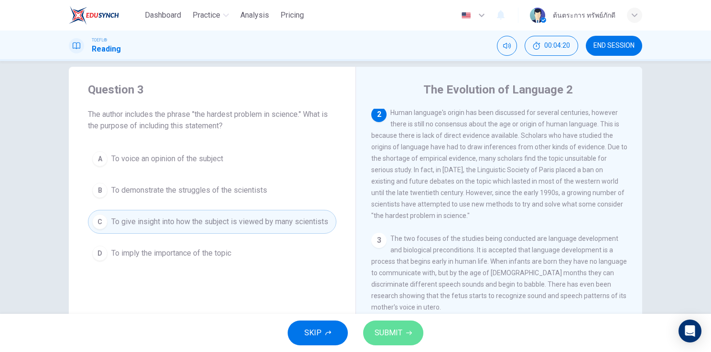
click at [380, 336] on span "SUBMIT" at bounding box center [388, 333] width 28 height 13
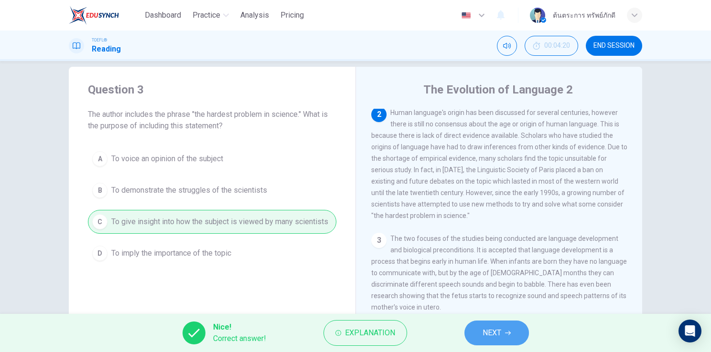
click at [481, 339] on button "NEXT" at bounding box center [496, 333] width 64 height 25
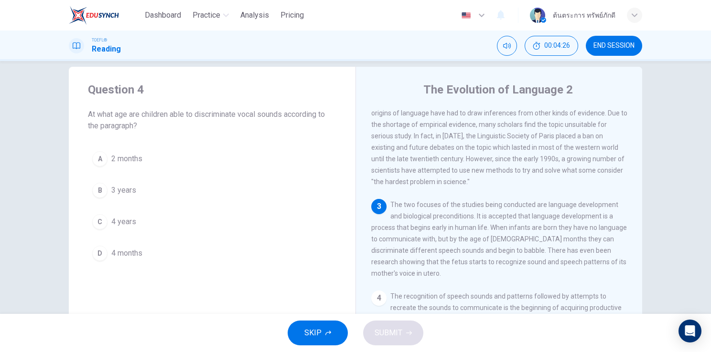
click at [138, 249] on span "4 months" at bounding box center [126, 253] width 31 height 11
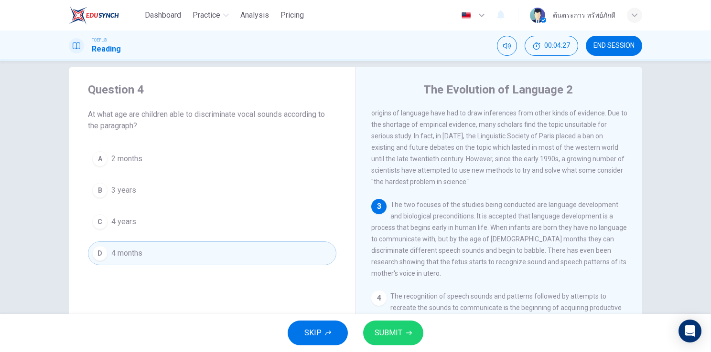
click at [407, 330] on icon "button" at bounding box center [409, 333] width 6 height 6
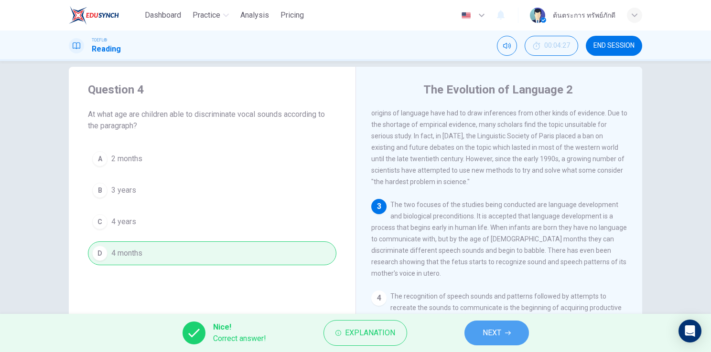
click at [510, 339] on button "NEXT" at bounding box center [496, 333] width 64 height 25
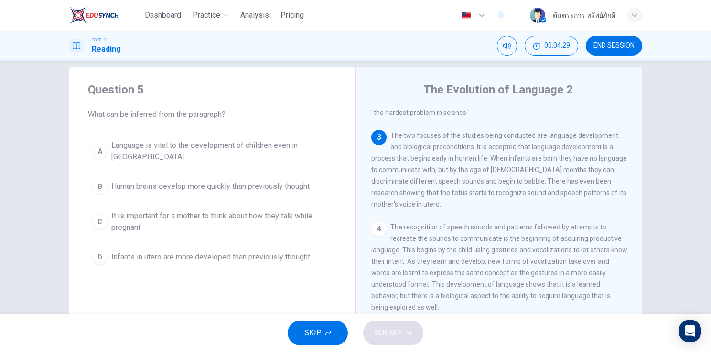
scroll to position [187, 0]
click at [223, 252] on span "Infants in utero are more developed than previously thought" at bounding box center [210, 257] width 199 height 11
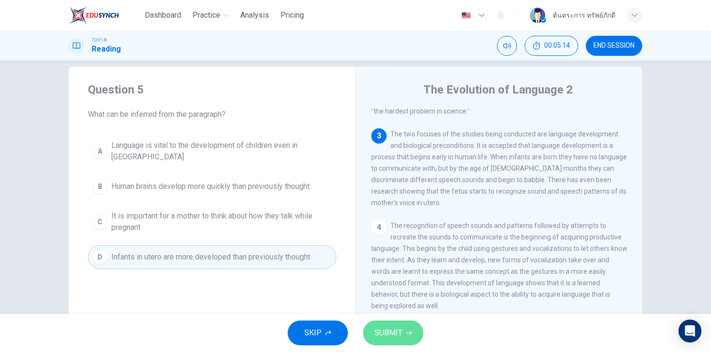
click at [367, 330] on button "SUBMIT" at bounding box center [393, 333] width 60 height 25
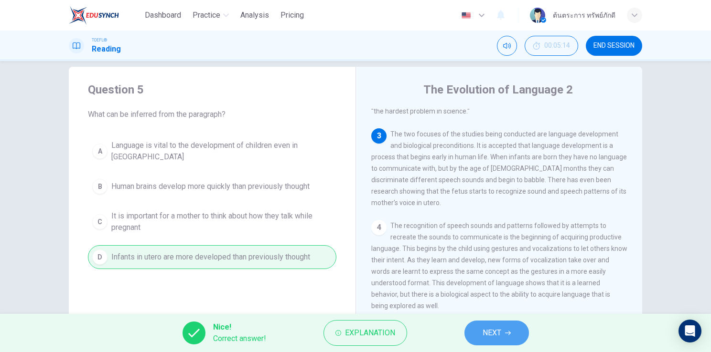
click at [504, 335] on button "NEXT" at bounding box center [496, 333] width 64 height 25
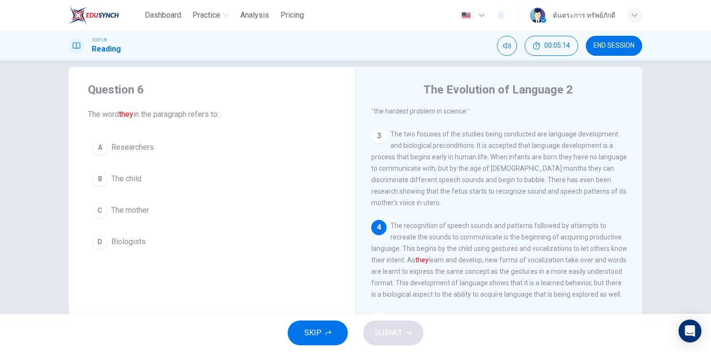
scroll to position [222, 0]
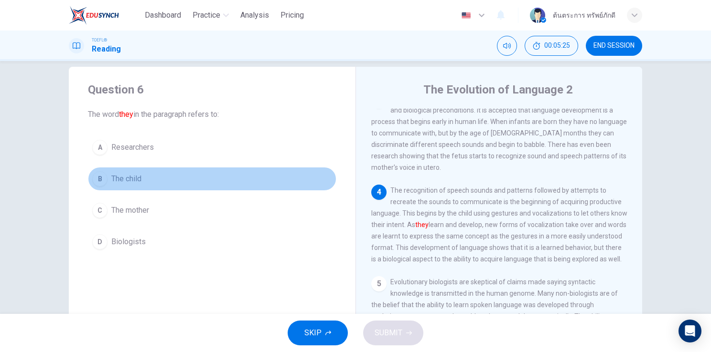
click at [149, 177] on button "B The child" at bounding box center [212, 179] width 248 height 24
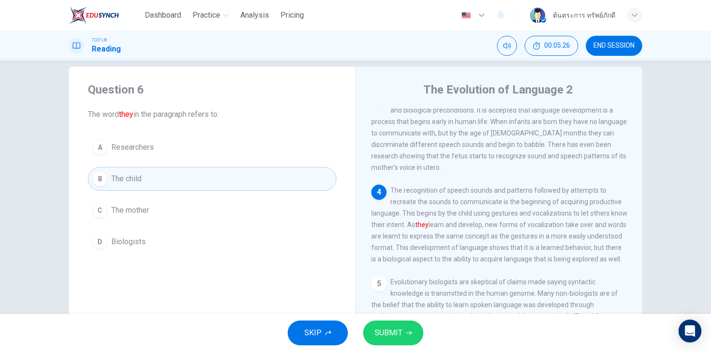
click at [384, 331] on span "SUBMIT" at bounding box center [388, 333] width 28 height 13
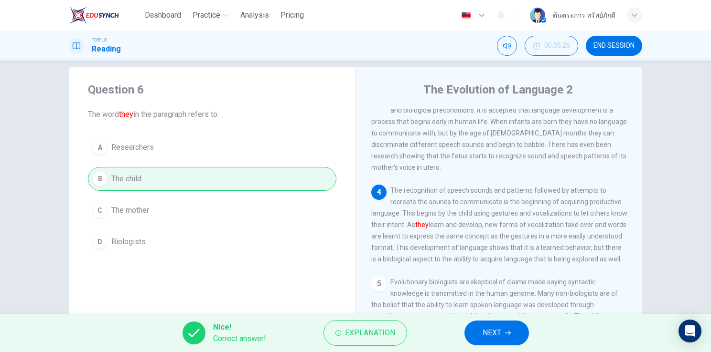
click at [492, 338] on span "NEXT" at bounding box center [491, 333] width 19 height 13
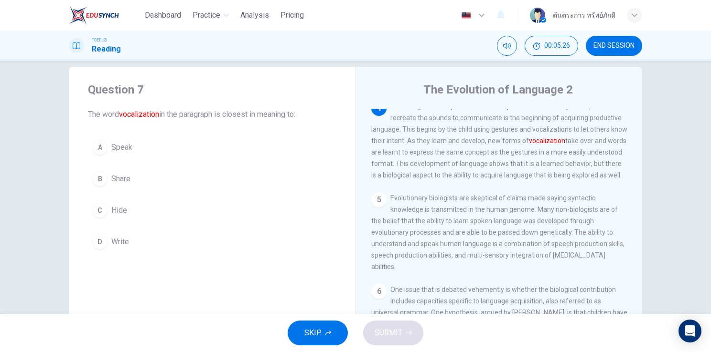
scroll to position [307, 0]
click at [142, 146] on button "A Speak" at bounding box center [212, 148] width 248 height 24
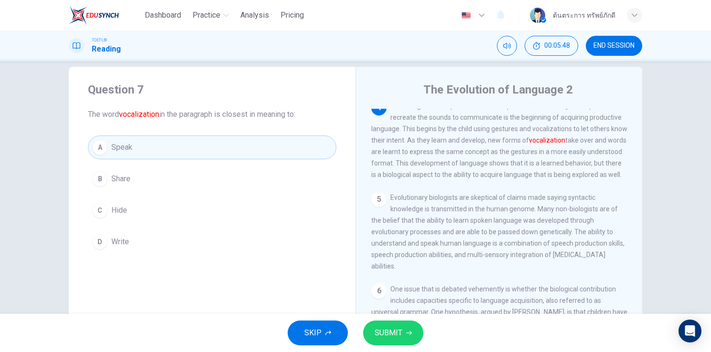
click at [376, 331] on span "SUBMIT" at bounding box center [388, 333] width 28 height 13
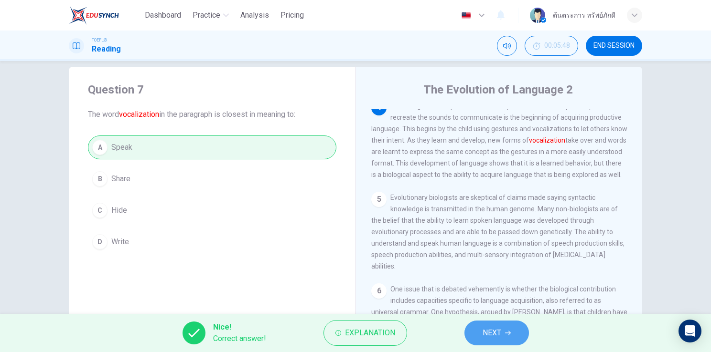
click at [499, 333] on span "NEXT" at bounding box center [491, 333] width 19 height 13
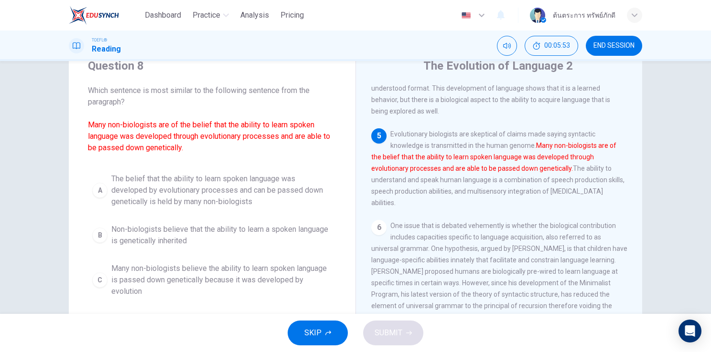
scroll to position [38, 0]
click at [259, 259] on button "C Many non-biologists believe the ability to learn spoken language is passed do…" at bounding box center [212, 279] width 248 height 43
